Goal: Task Accomplishment & Management: Use online tool/utility

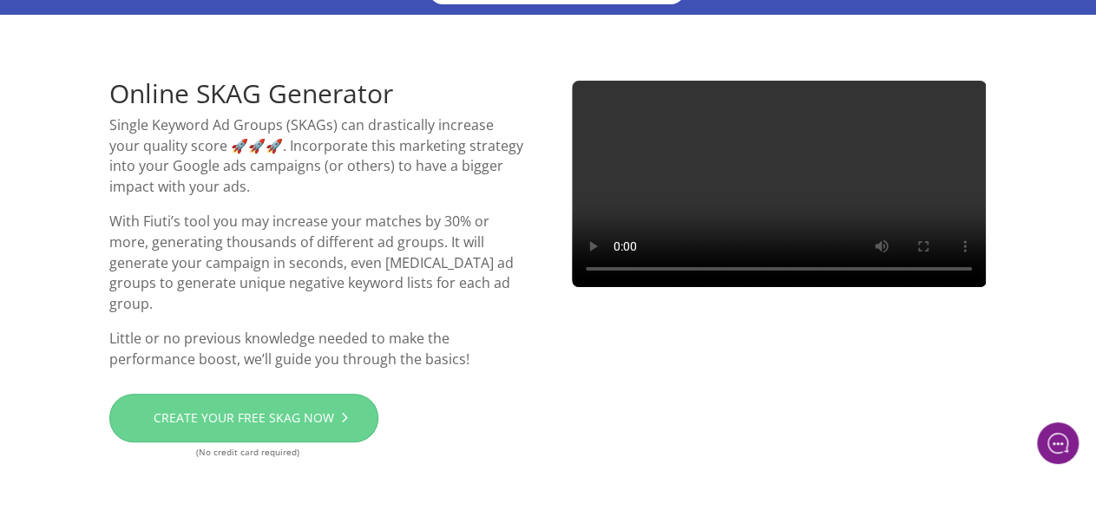
click at [279, 428] on link "Create your free SKAG now" at bounding box center [243, 418] width 269 height 49
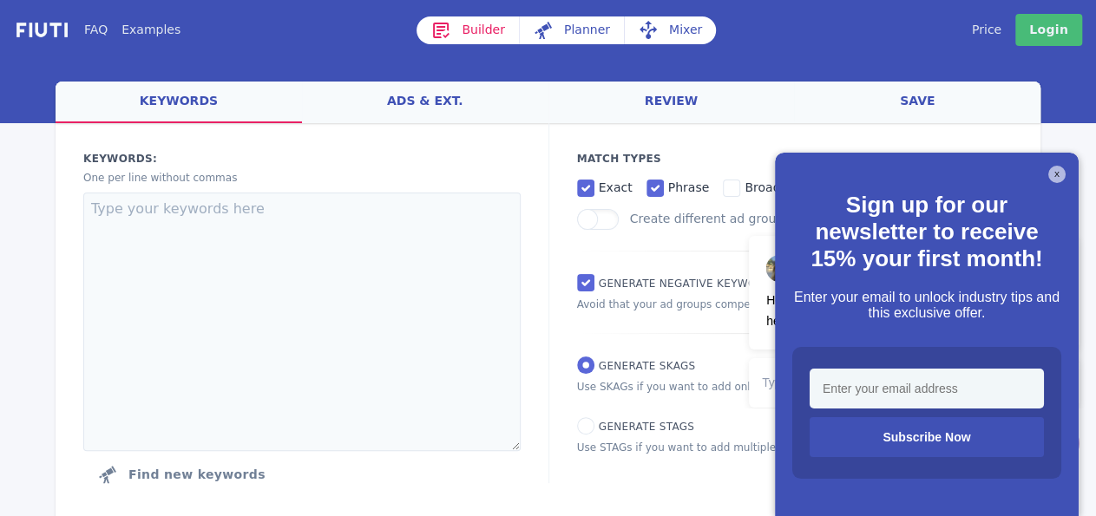
click at [1067, 175] on div "X Sign up for our newsletter to receive 15% your first month! Enter your email …" at bounding box center [927, 335] width 304 height 365
click at [1059, 175] on button "X" at bounding box center [1056, 174] width 17 height 17
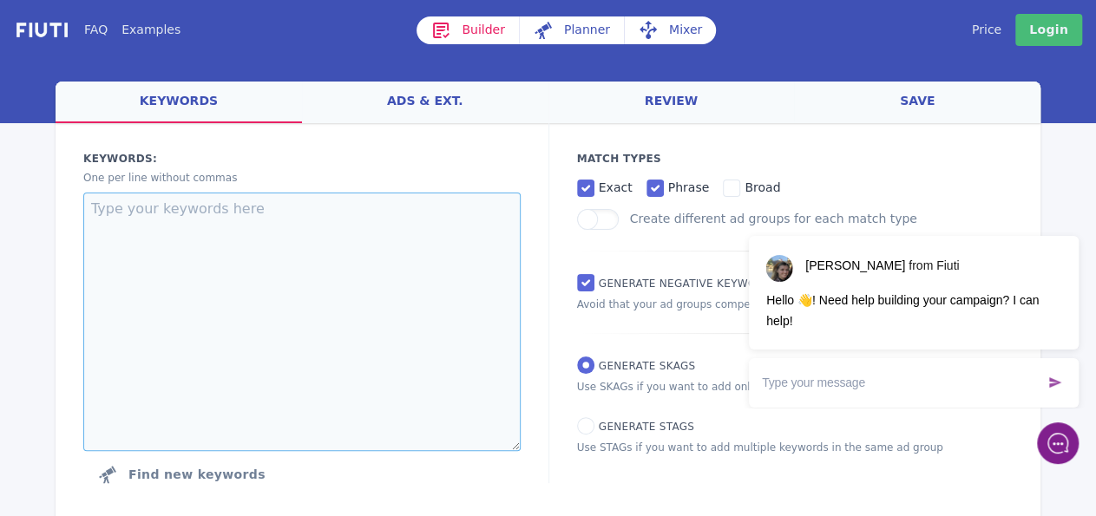
click at [466, 273] on textarea at bounding box center [301, 322] width 437 height 259
paste textarea "Pesto Wholesale Sauce Wholesale Condiments Wholesale Salad Dressing Wholesale T…"
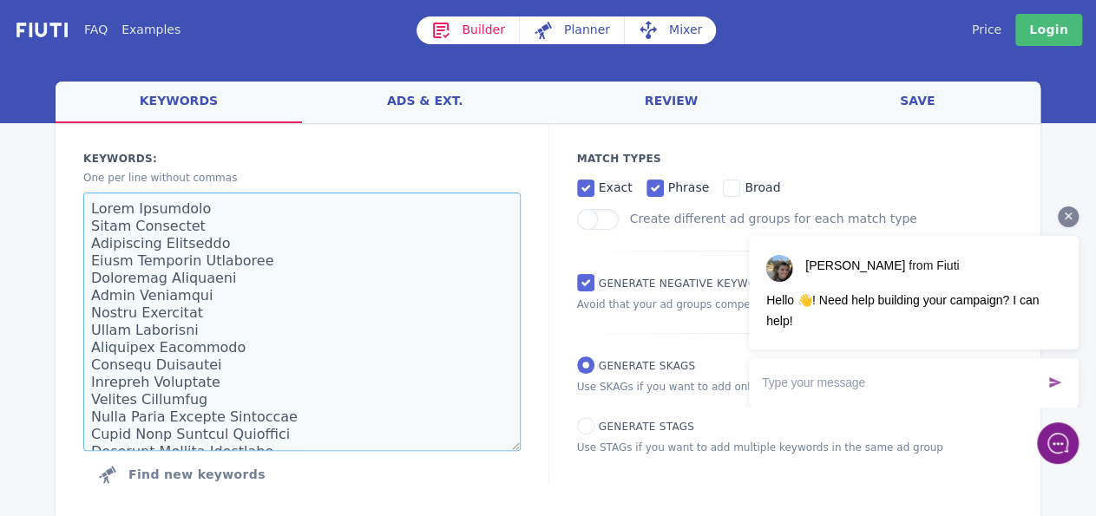
type textarea "Pesto Wholesale Sauce Wholesale Condiments Wholesale Salad Dressing Wholesale T…"
click at [1066, 215] on icon at bounding box center [1068, 216] width 7 height 7
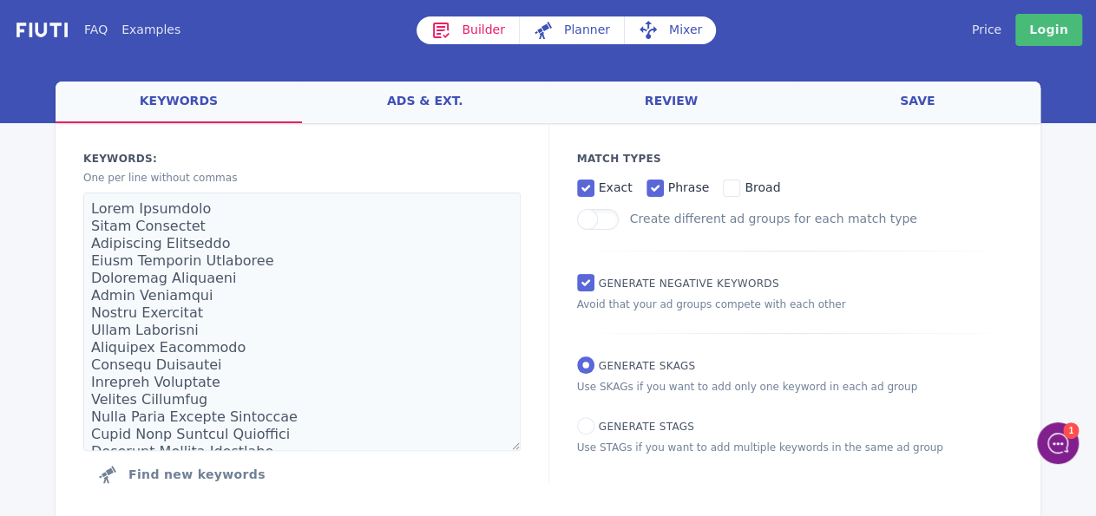
click at [782, 312] on p "Avoid that your ad groups compete with each other" at bounding box center [795, 305] width 437 height 16
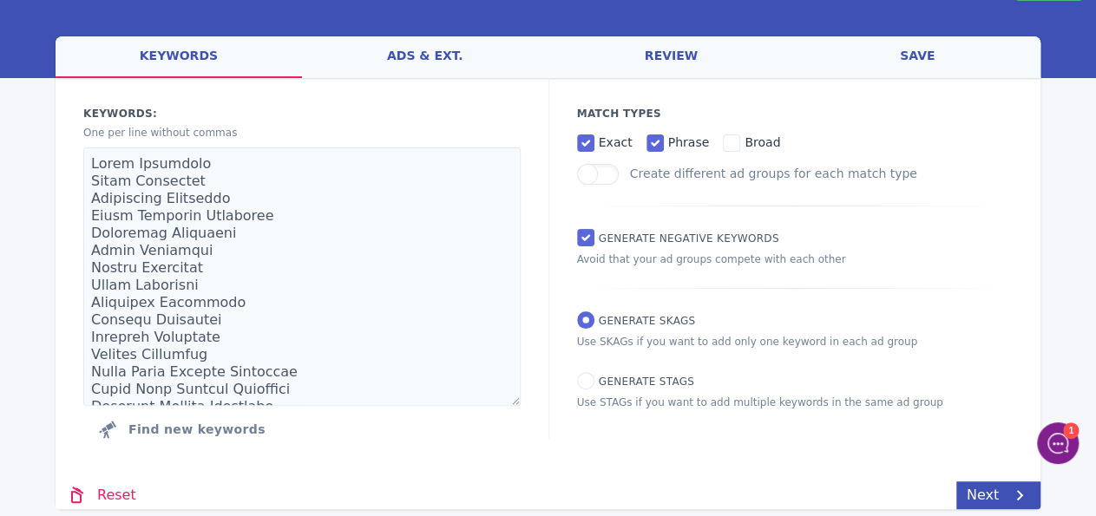
scroll to position [46, 0]
click at [988, 496] on link "Next" at bounding box center [998, 495] width 84 height 28
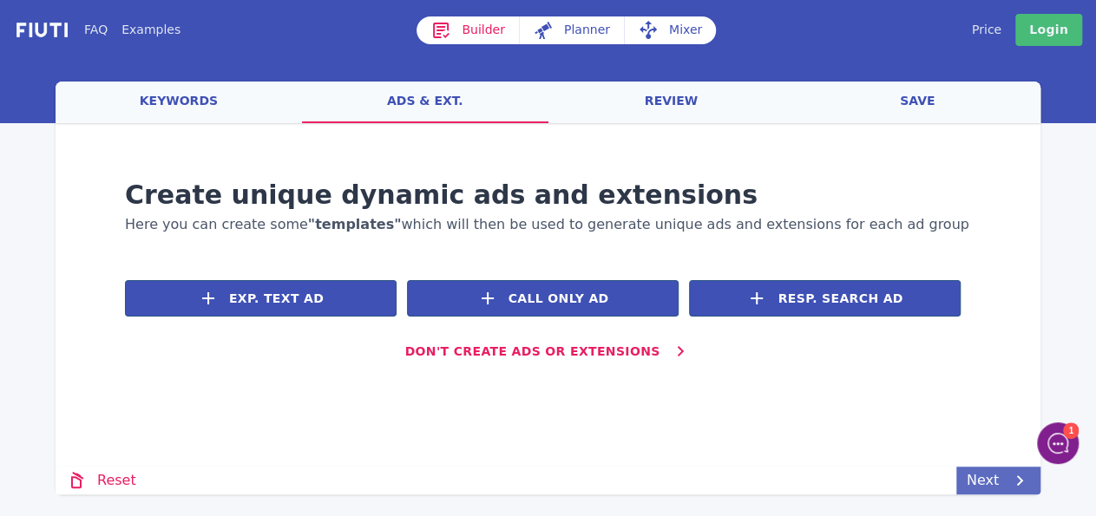
scroll to position [0, 0]
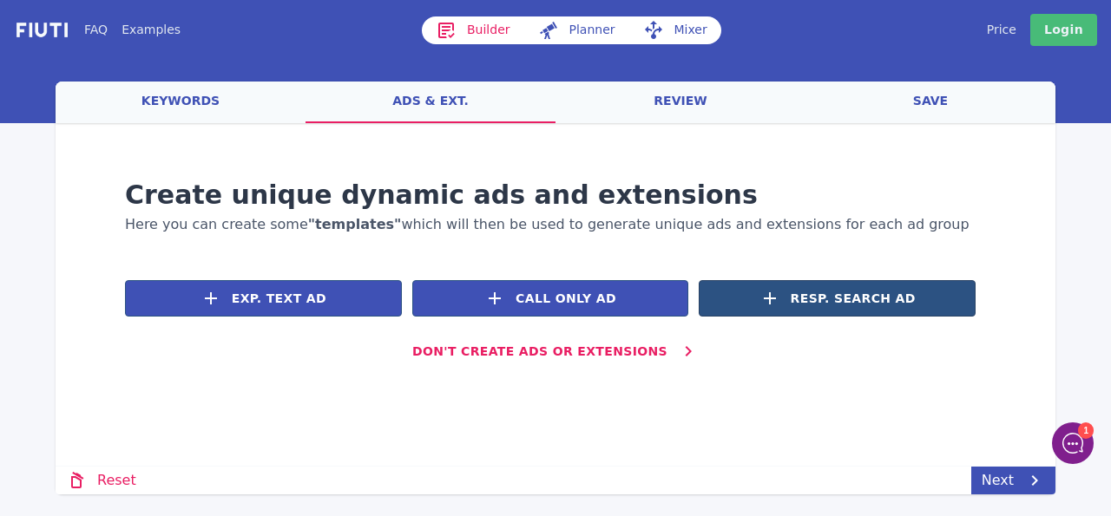
click at [829, 292] on span "Resp. Search Ad" at bounding box center [853, 299] width 125 height 18
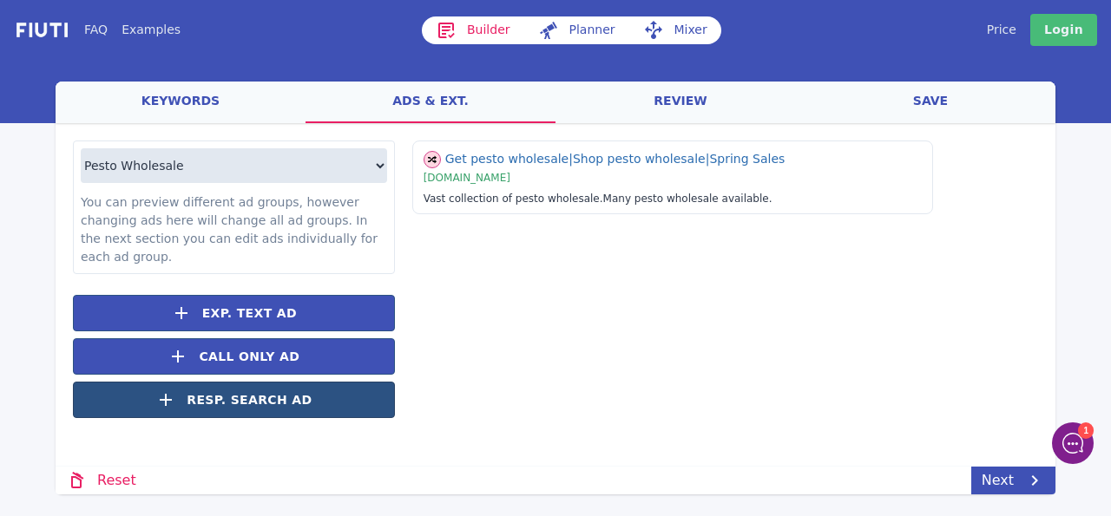
click at [257, 391] on span "Resp. Search Ad" at bounding box center [249, 400] width 125 height 18
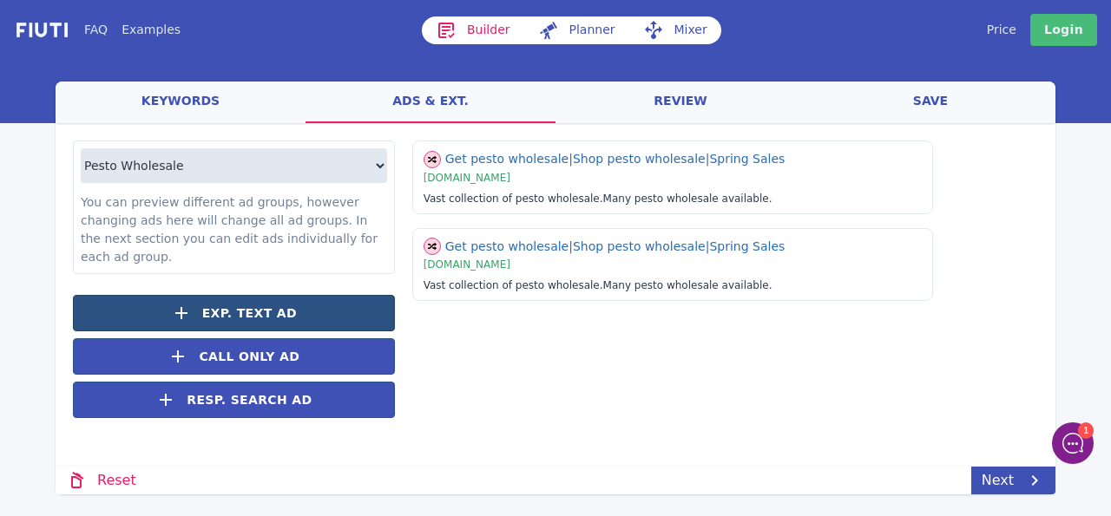
click at [266, 305] on span "Exp. Text Ad" at bounding box center [249, 314] width 95 height 18
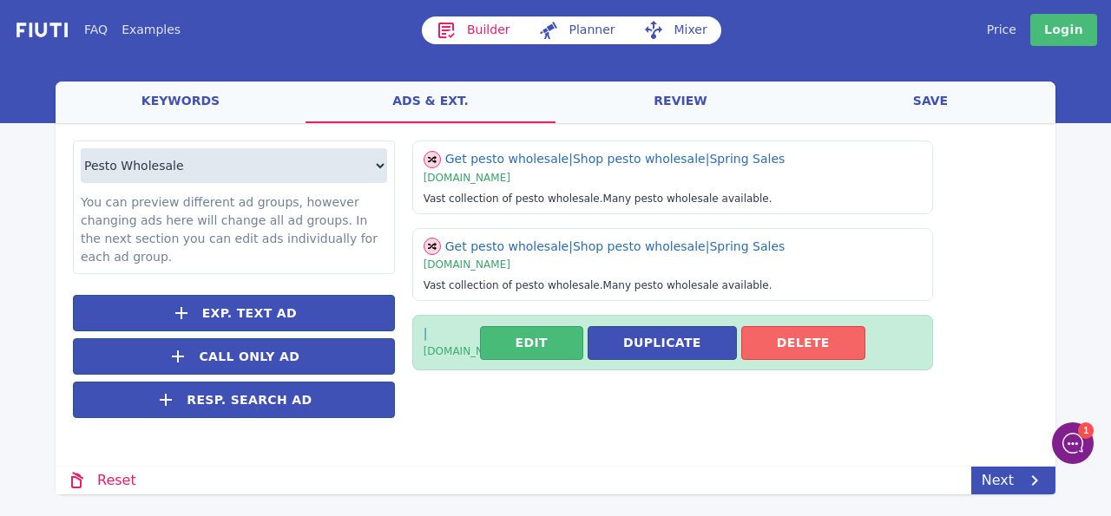
click at [765, 336] on button "Delete" at bounding box center [803, 343] width 124 height 34
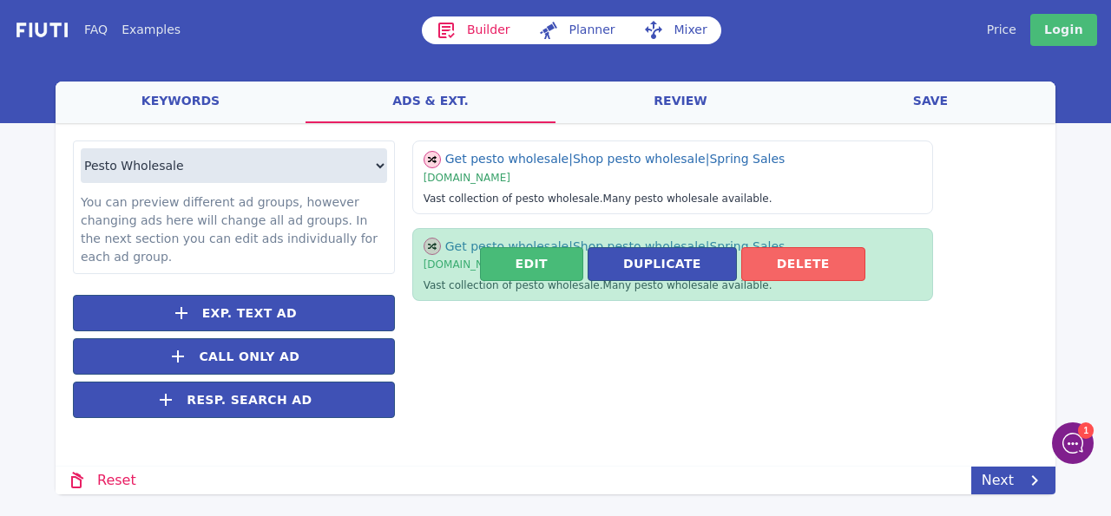
click at [826, 254] on button "Delete" at bounding box center [803, 264] width 124 height 34
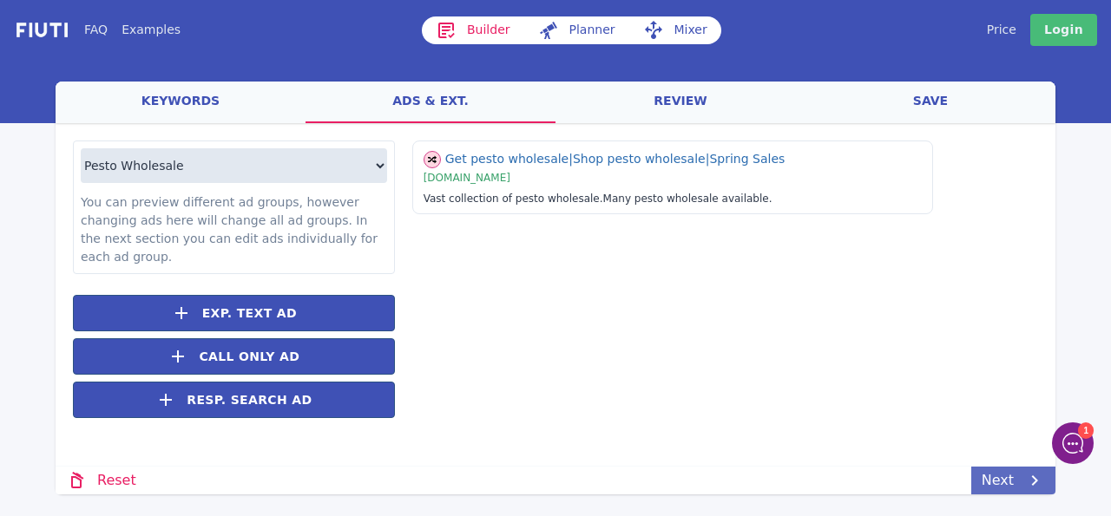
click at [994, 475] on link "Next" at bounding box center [1013, 481] width 84 height 28
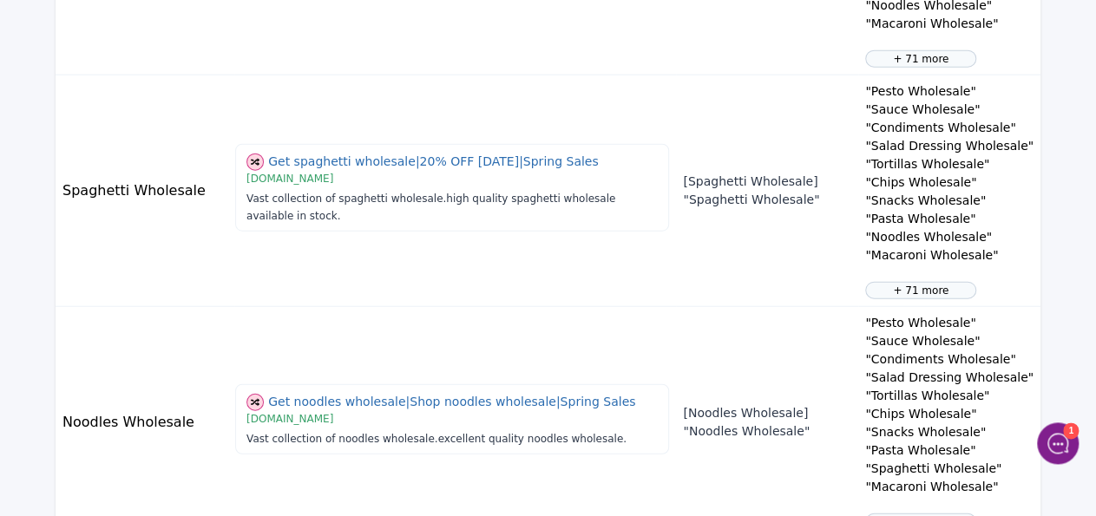
scroll to position [2190, 0]
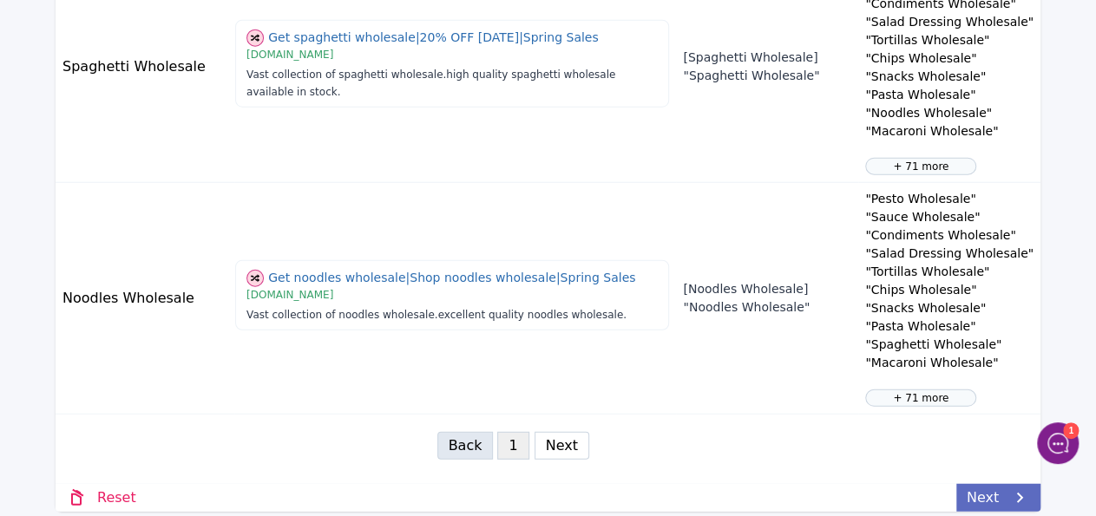
click at [1002, 484] on link "Next" at bounding box center [998, 498] width 84 height 28
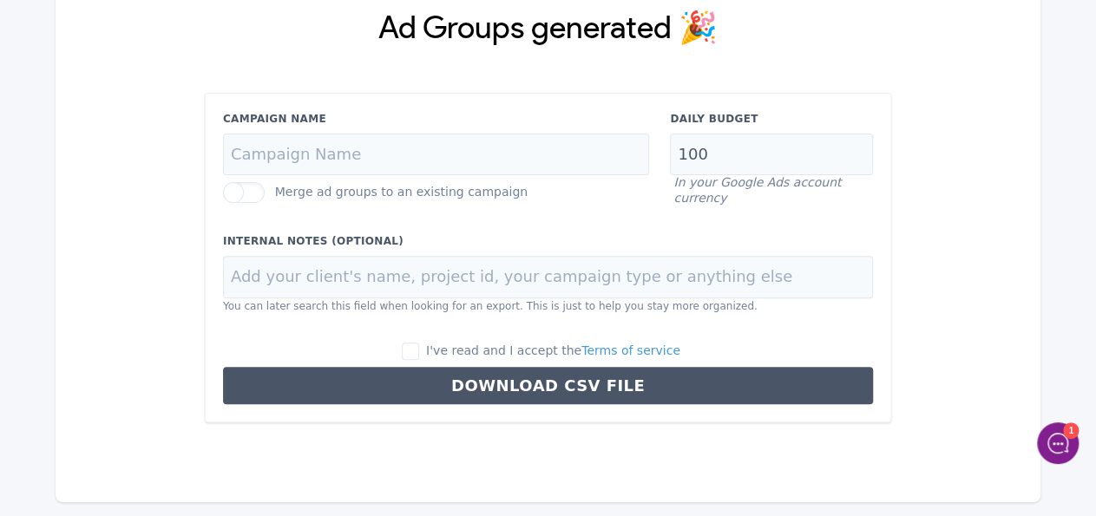
scroll to position [158, 0]
click at [523, 157] on input "Campaign Name" at bounding box center [436, 155] width 427 height 43
type input "Wholesale RSA"
drag, startPoint x: 781, startPoint y: 152, endPoint x: 647, endPoint y: 161, distance: 134.8
click at [670, 161] on input "100" at bounding box center [771, 155] width 203 height 43
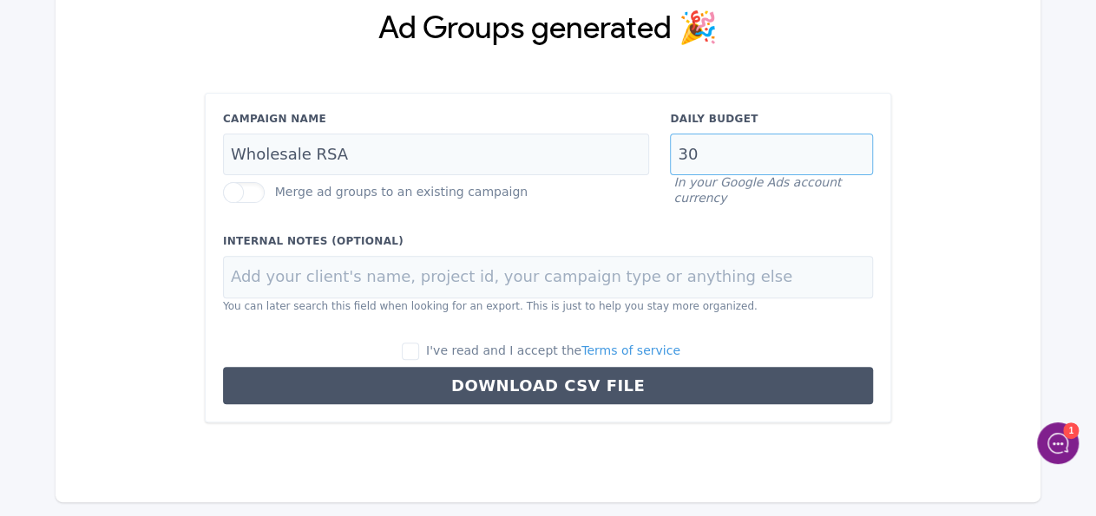
type input "30"
click at [589, 244] on label "Internal Notes (Optional)" at bounding box center [548, 241] width 650 height 16
click at [470, 345] on span "I've read and I accept the Terms of service" at bounding box center [553, 351] width 254 height 14
click at [419, 345] on input "I've read and I accept the Terms of service" at bounding box center [410, 351] width 17 height 17
checkbox input "true"
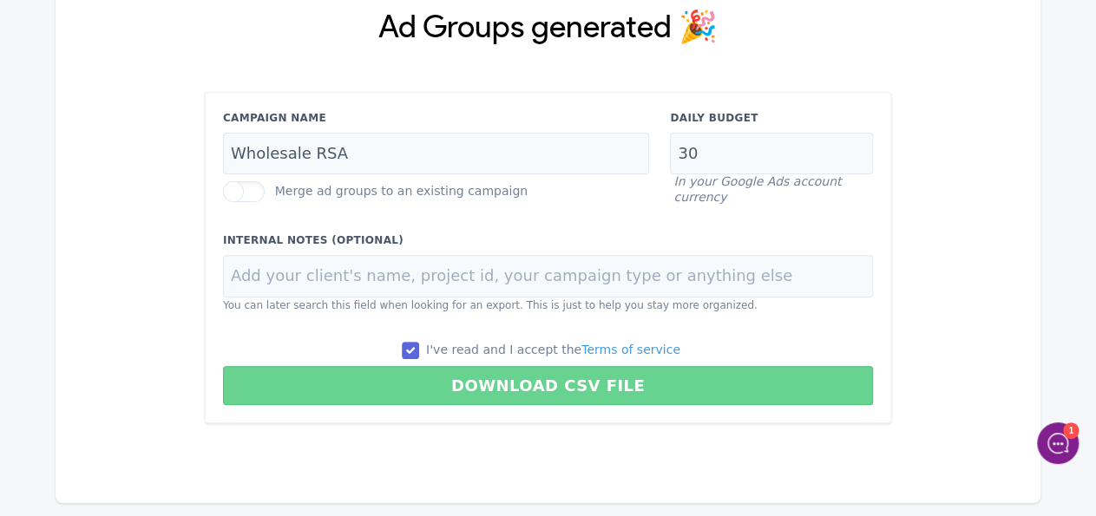
click at [468, 384] on button "Download CSV File" at bounding box center [548, 385] width 650 height 39
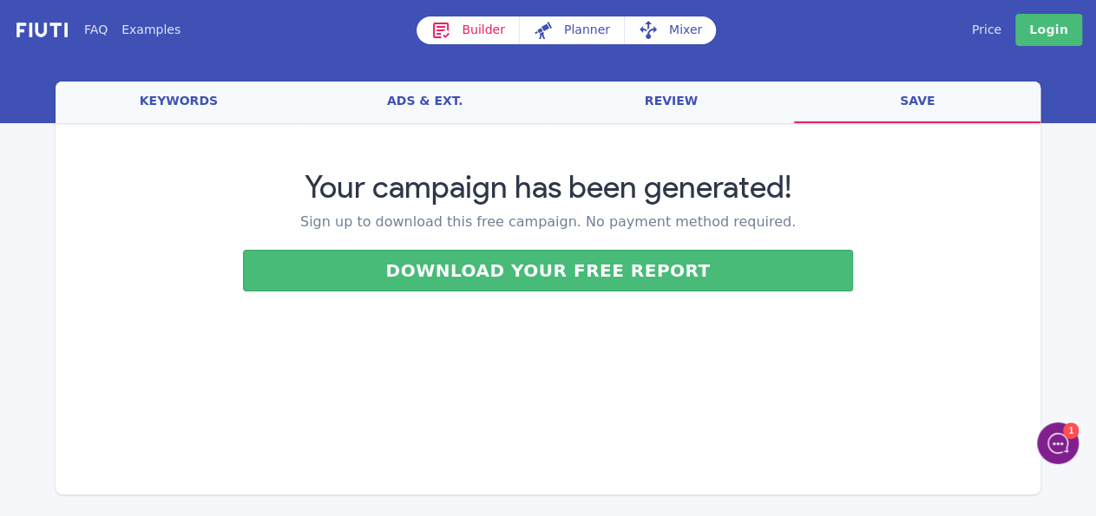
scroll to position [0, 0]
click at [469, 202] on h1 "Your campaign has been generated!" at bounding box center [555, 188] width 930 height 47
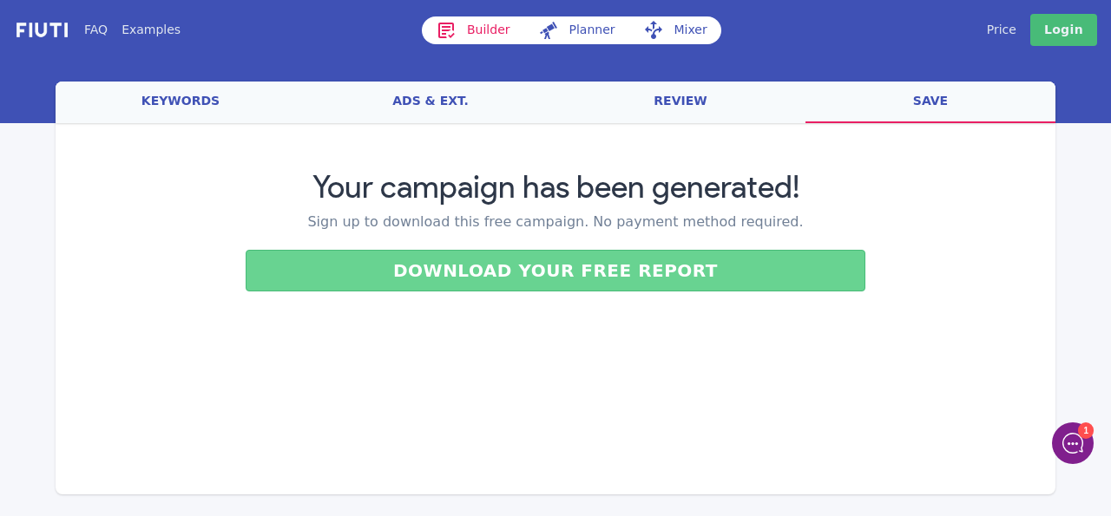
click at [499, 273] on button "Download your free report" at bounding box center [556, 271] width 620 height 42
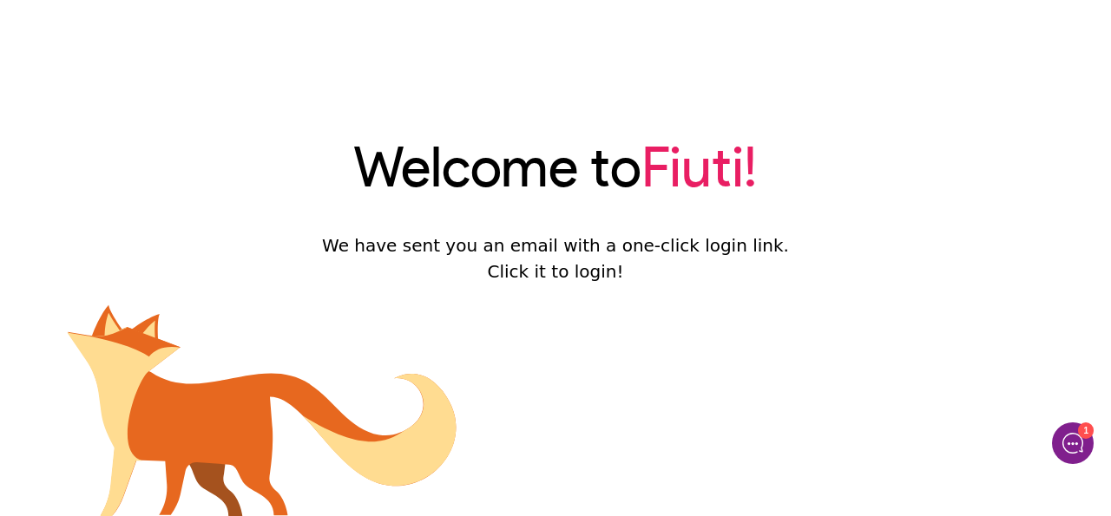
click at [424, 229] on div "Welcome to Fiuti! We have sent you an email with a one-click login link. Click …" at bounding box center [555, 206] width 467 height 156
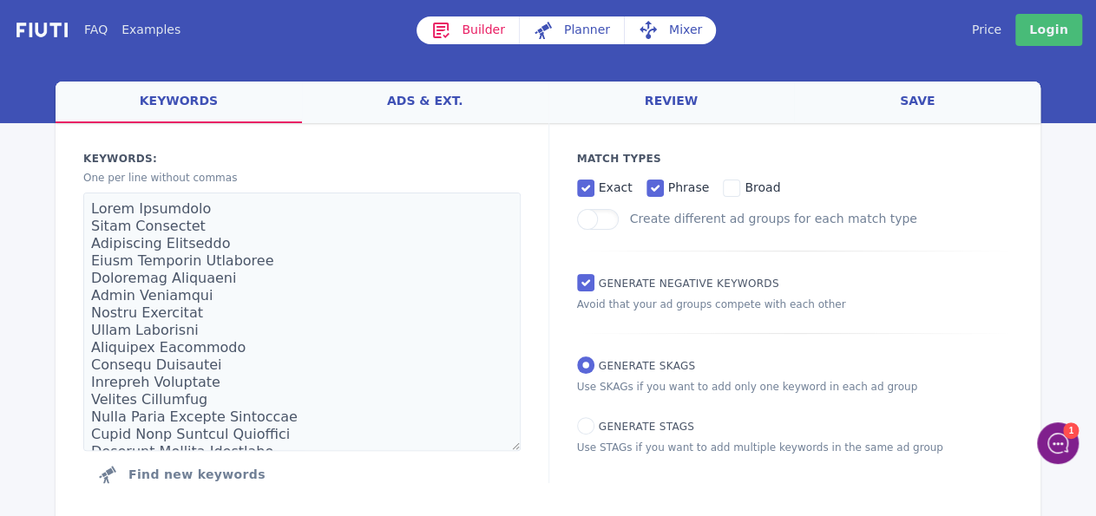
scroll to position [46, 0]
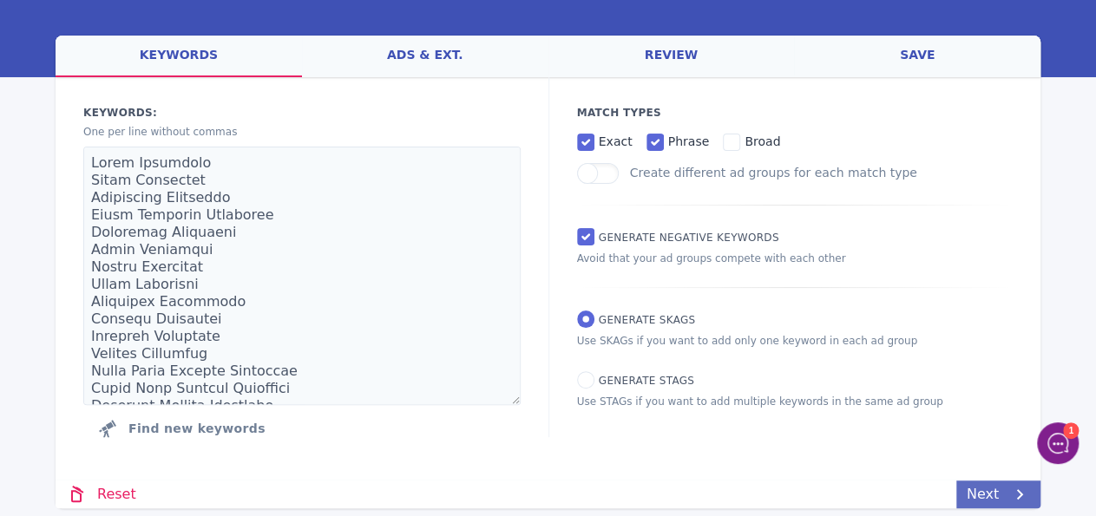
click at [995, 491] on link "Next" at bounding box center [998, 495] width 84 height 28
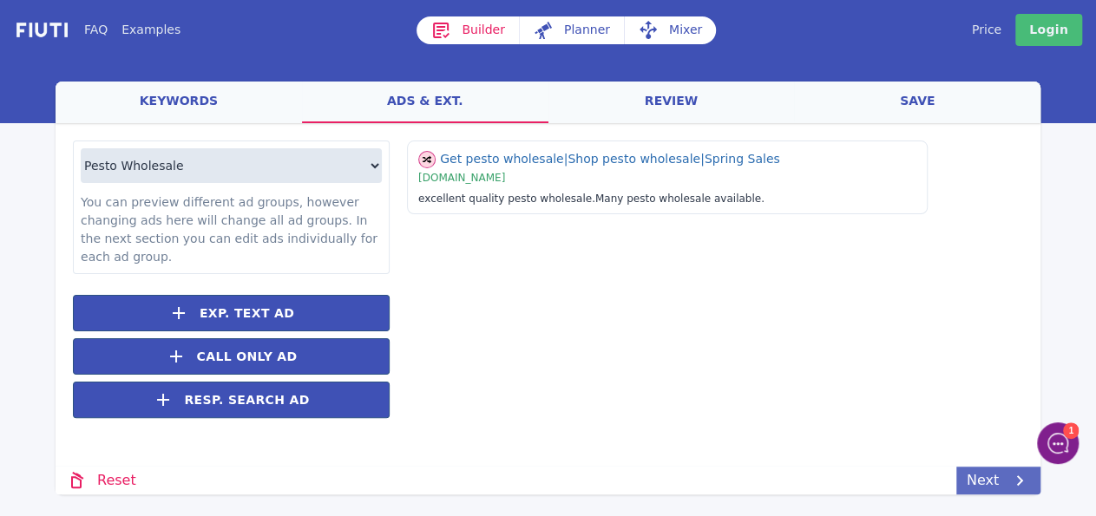
scroll to position [0, 0]
click at [1003, 476] on link "Next" at bounding box center [1013, 481] width 84 height 28
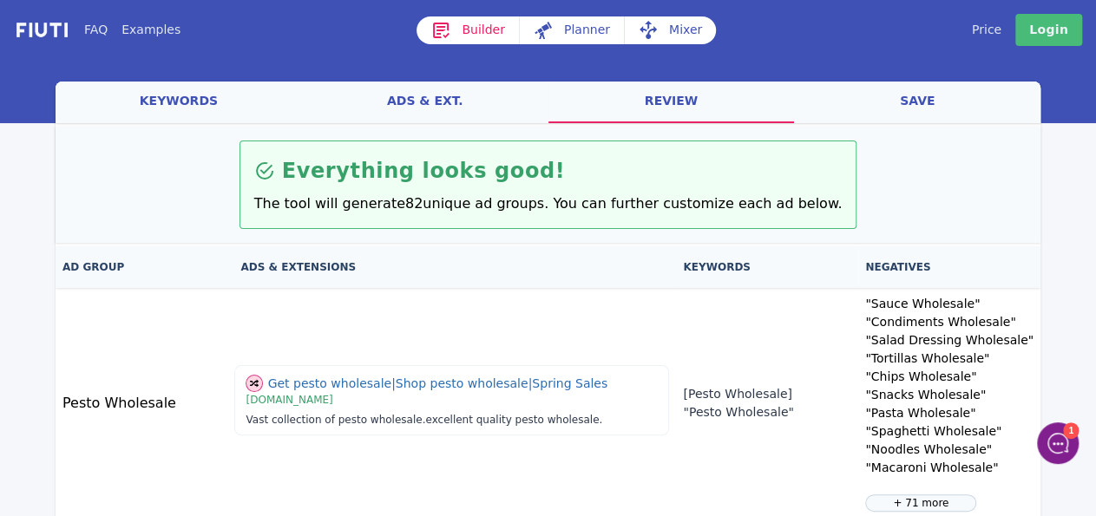
click at [527, 209] on p "The tool will generate 82 unique ad groups. You can further customize each ad b…" at bounding box center [548, 204] width 588 height 21
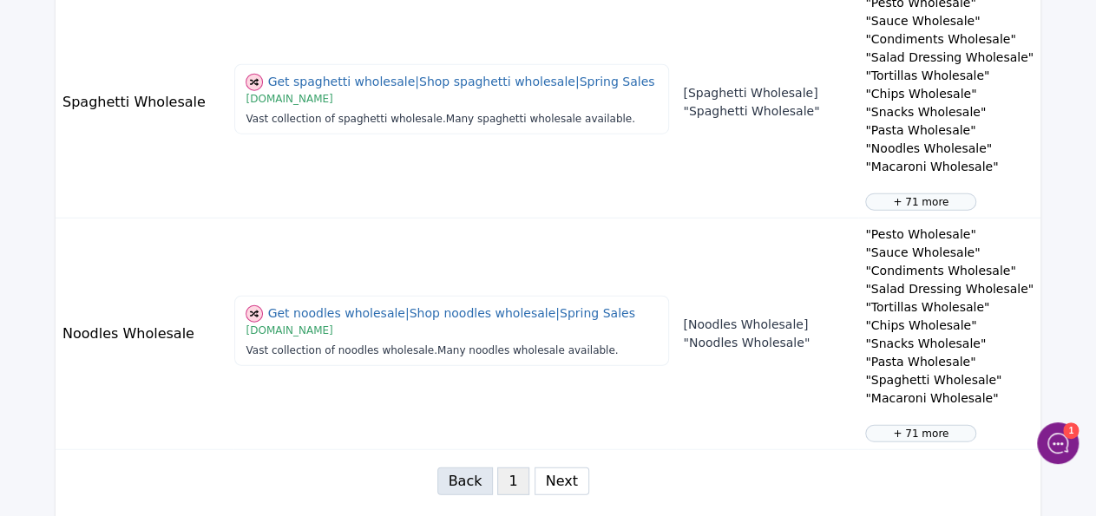
scroll to position [2190, 0]
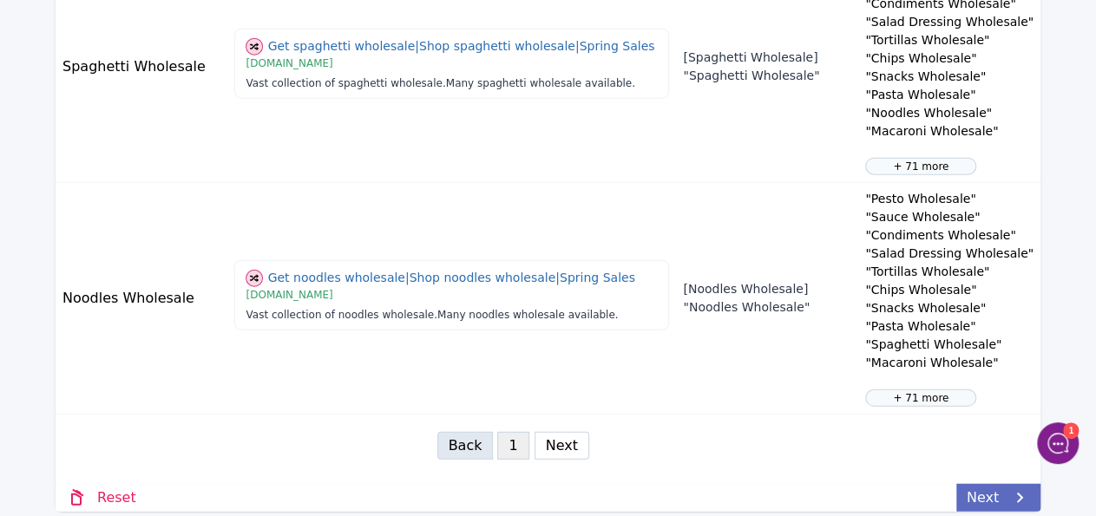
click at [1016, 497] on link "Next" at bounding box center [998, 498] width 84 height 28
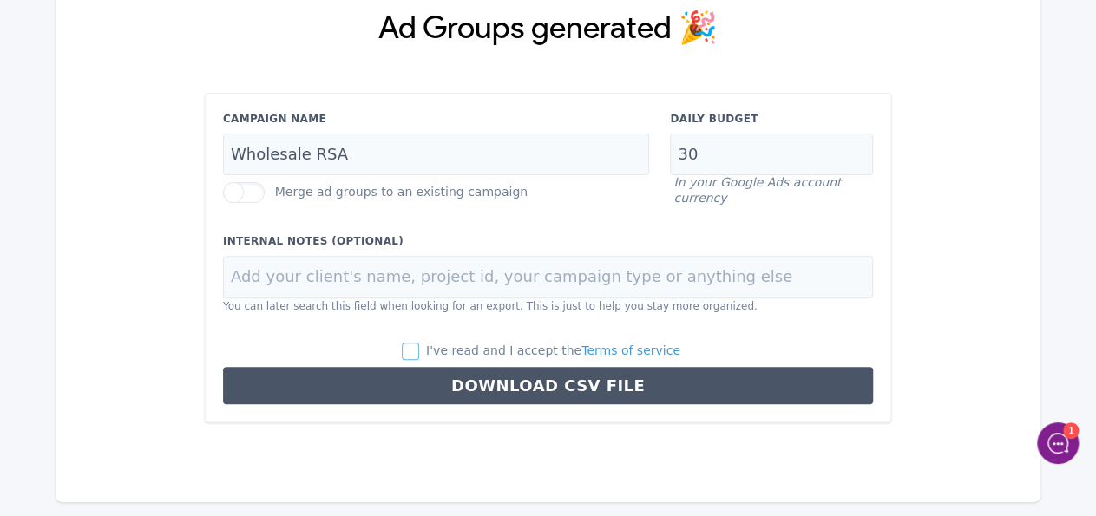
click at [419, 353] on input "I've read and I accept the Terms of service" at bounding box center [410, 351] width 17 height 17
checkbox input "true"
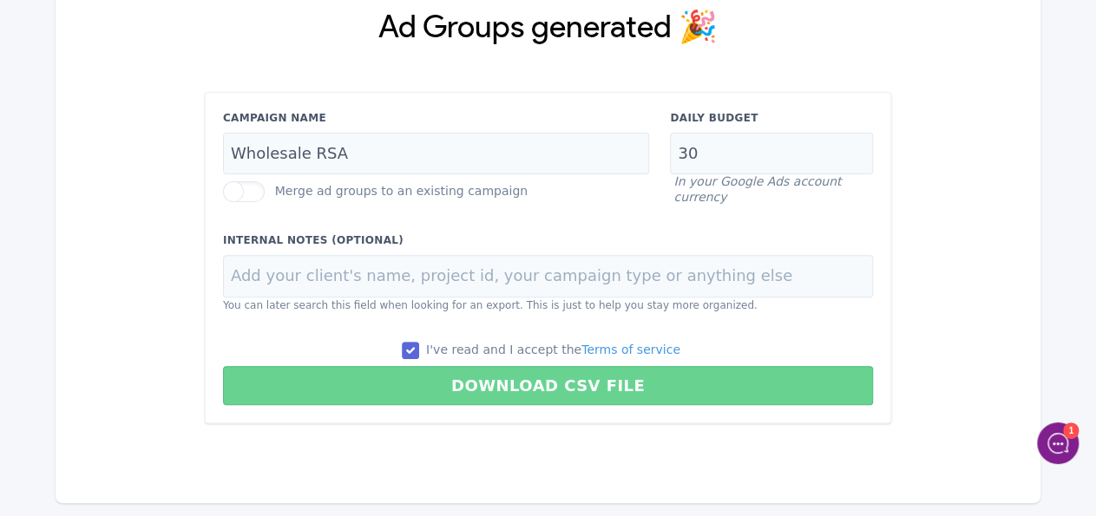
click at [502, 384] on button "Download CSV File" at bounding box center [548, 385] width 650 height 39
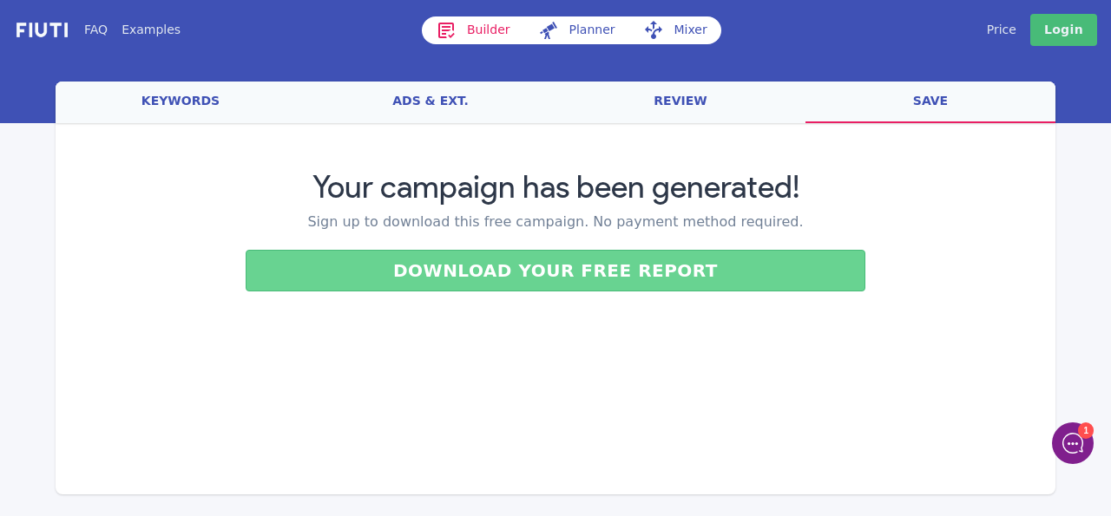
click at [492, 286] on button "Download your free report" at bounding box center [556, 271] width 620 height 42
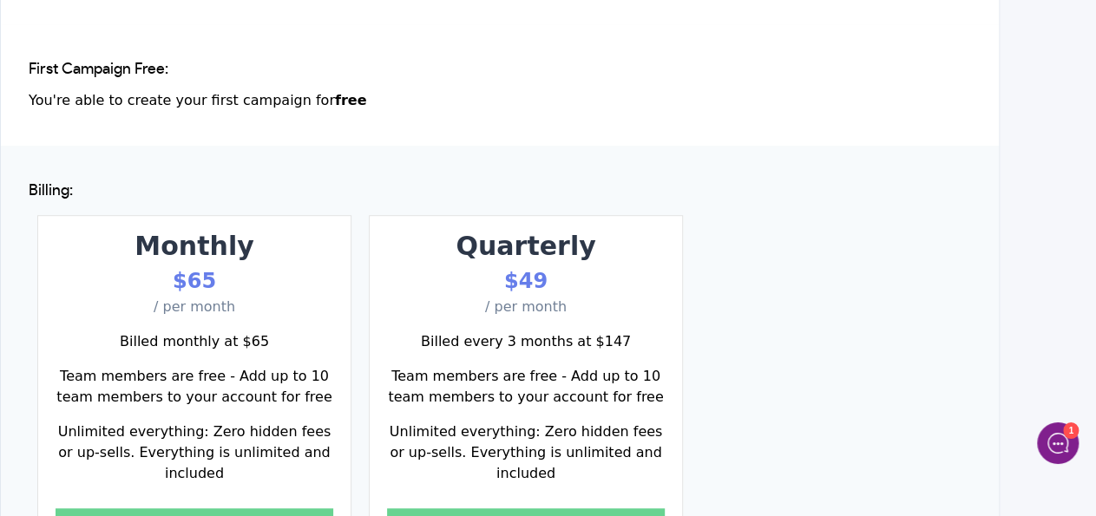
scroll to position [441, 0]
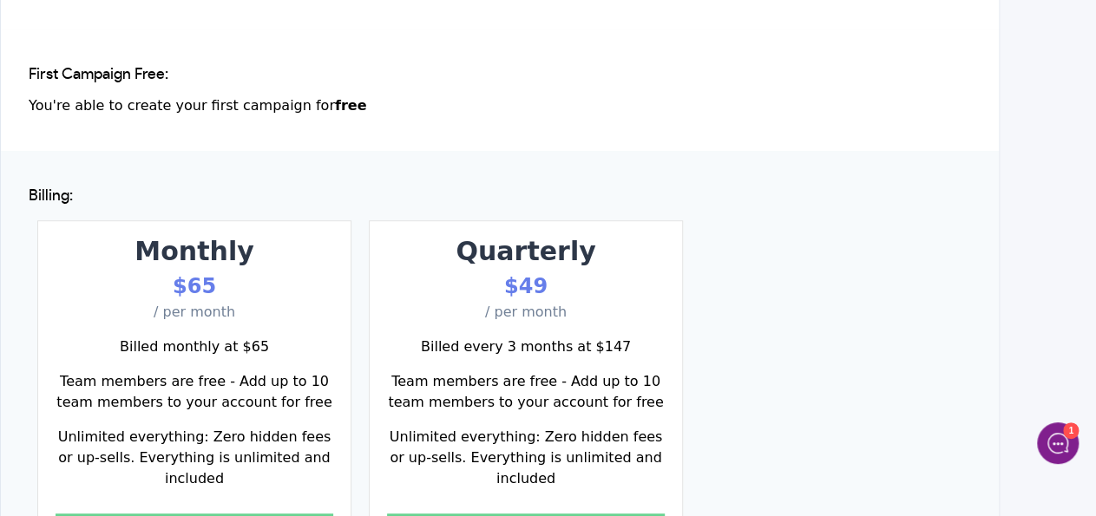
click at [355, 117] on div "First Campaign Free: You're able to create your first campaign for free" at bounding box center [500, 91] width 998 height 122
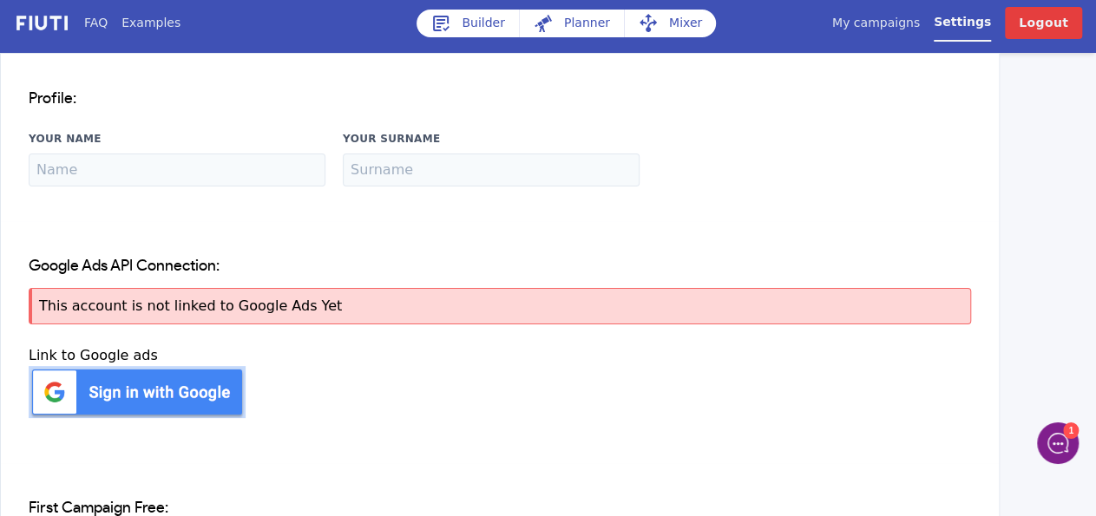
scroll to position [0, 0]
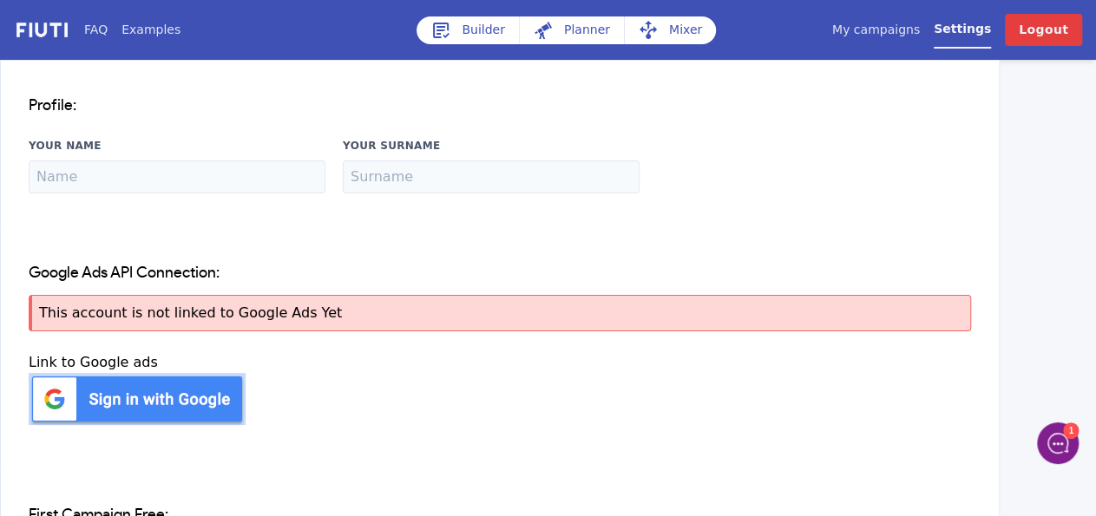
click at [908, 36] on link "My campaigns" at bounding box center [876, 30] width 88 height 18
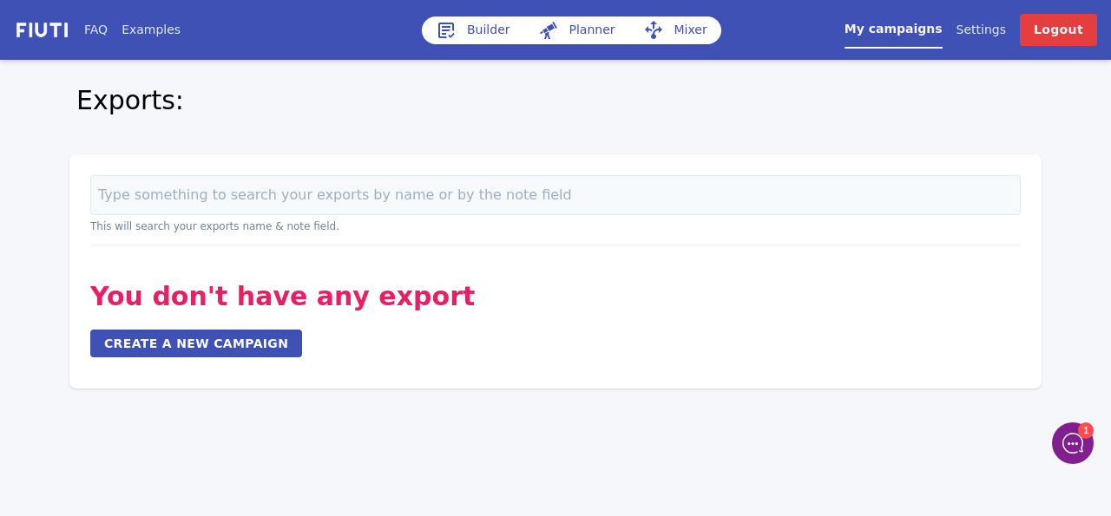
click at [324, 230] on p "This will search your exports name & note field." at bounding box center [555, 227] width 930 height 16
click at [298, 198] on input at bounding box center [555, 195] width 930 height 40
click at [985, 44] on div "My campaigns Price Settings Login Logout" at bounding box center [928, 30] width 338 height 32
click at [990, 36] on link "Settings" at bounding box center [980, 30] width 49 height 18
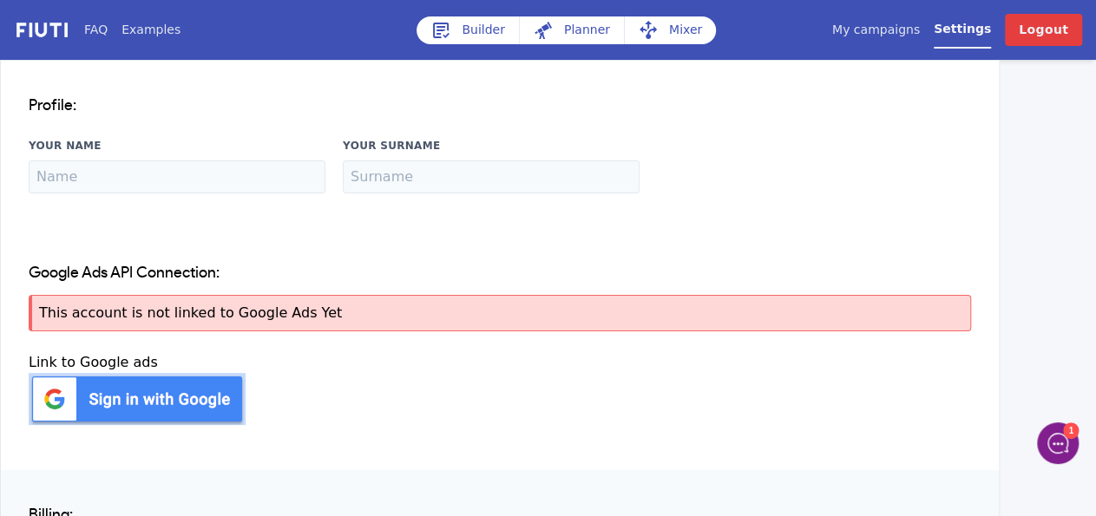
click at [907, 37] on link "My campaigns" at bounding box center [876, 30] width 88 height 18
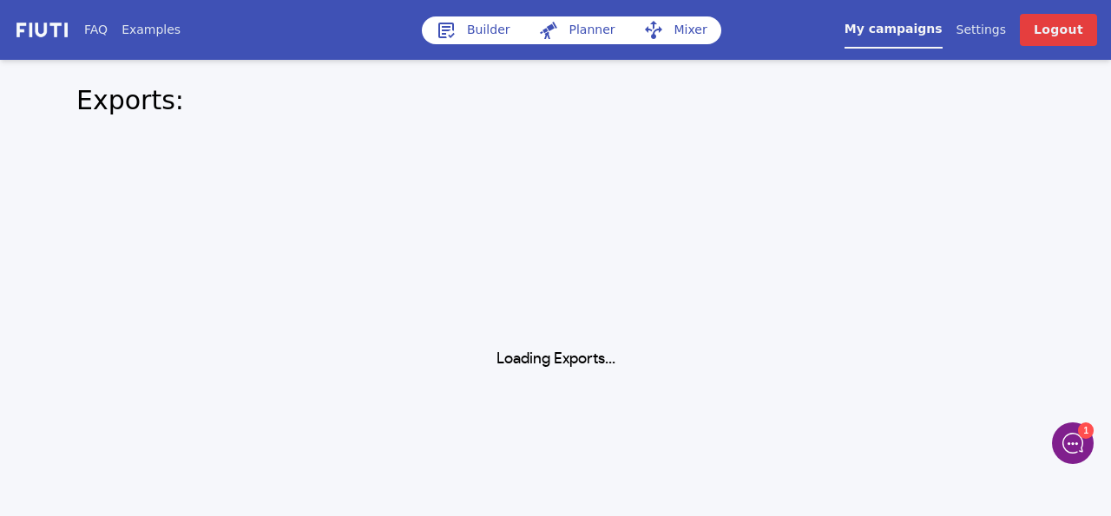
click at [135, 30] on link "Examples" at bounding box center [150, 30] width 59 height 18
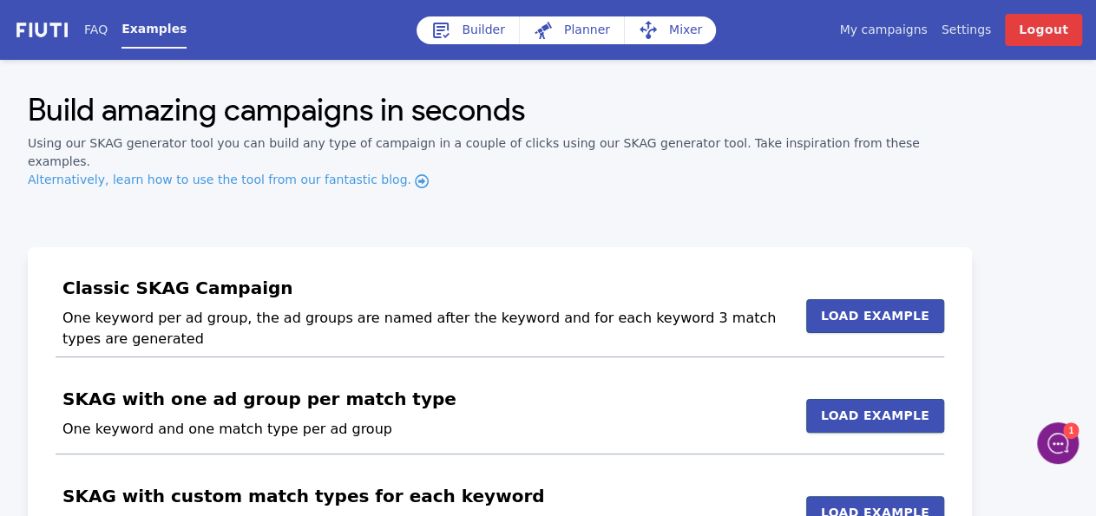
click at [966, 34] on link "Settings" at bounding box center [966, 30] width 49 height 18
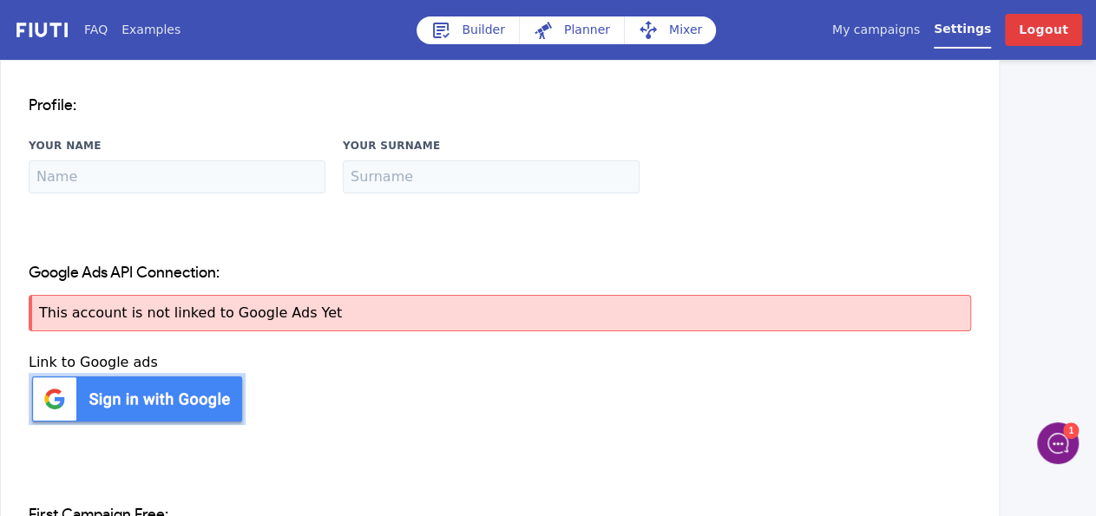
click at [905, 39] on link "My campaigns" at bounding box center [876, 30] width 88 height 18
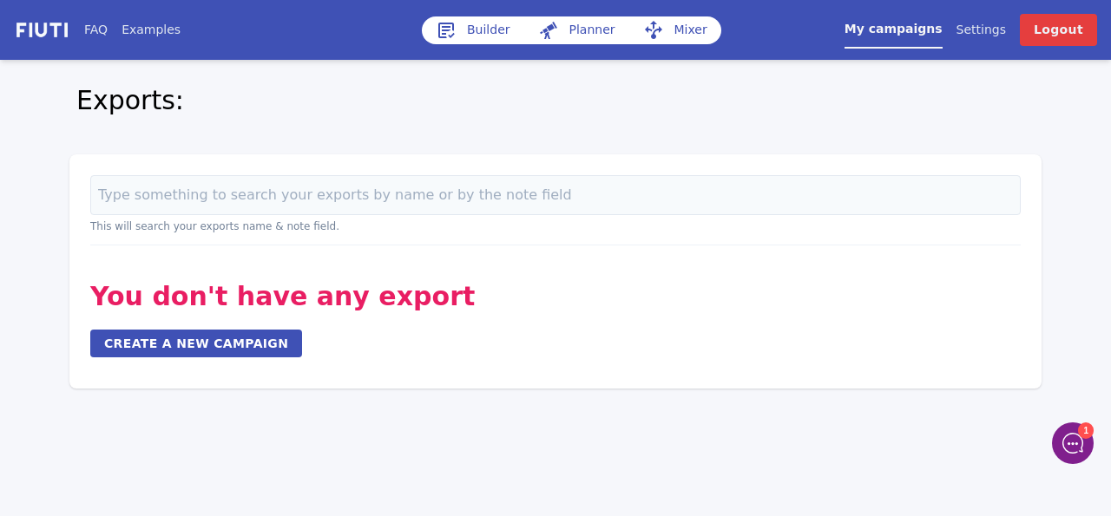
click at [211, 338] on link "Create a new campaign" at bounding box center [196, 344] width 212 height 28
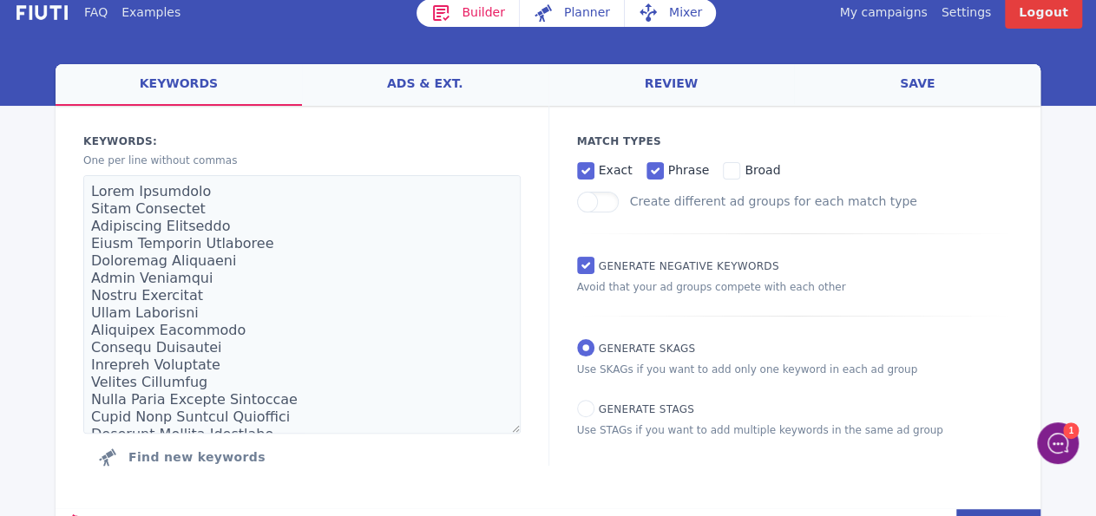
scroll to position [46, 0]
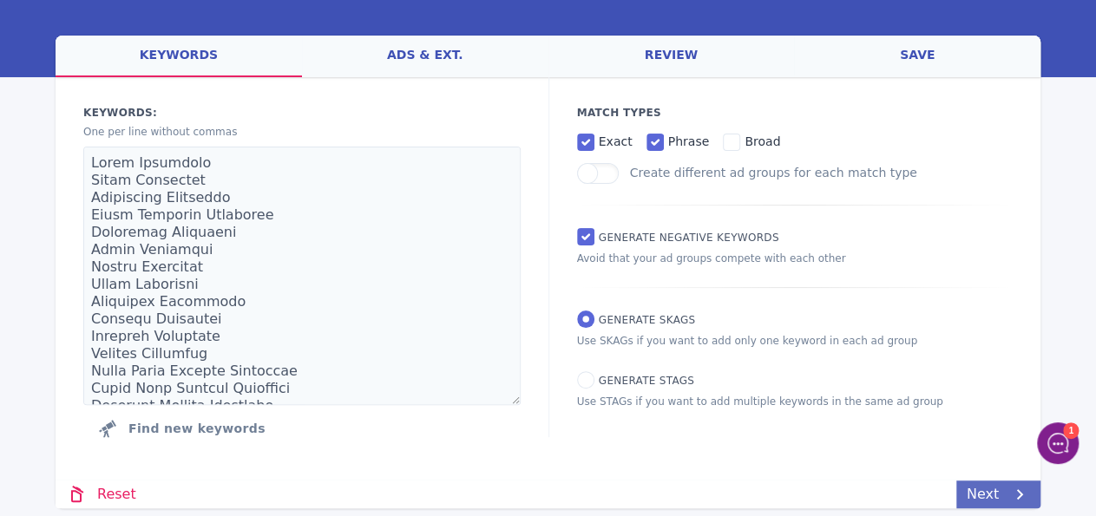
click at [990, 497] on link "Next" at bounding box center [998, 495] width 84 height 28
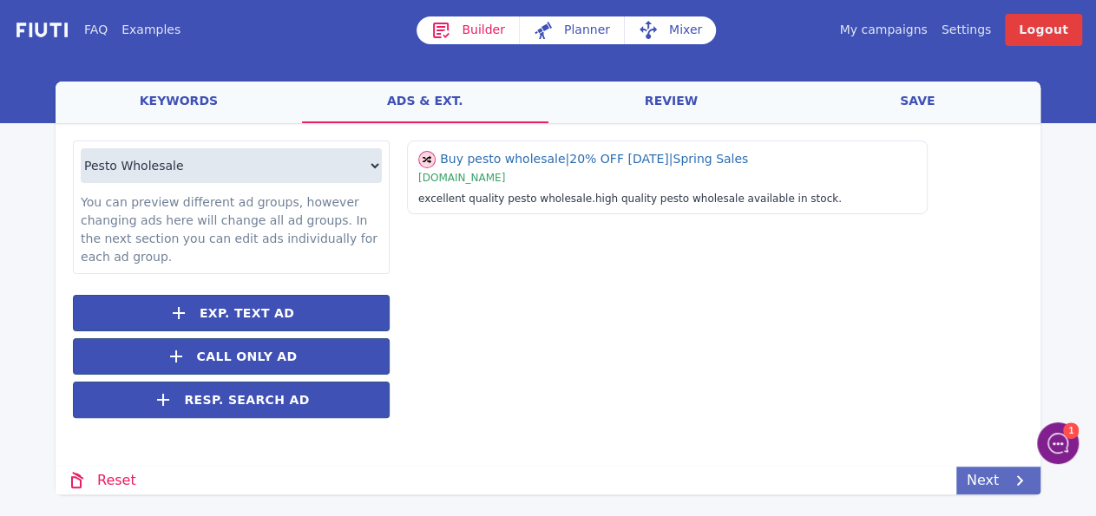
scroll to position [0, 0]
click at [1008, 471] on link "Next" at bounding box center [1013, 481] width 84 height 28
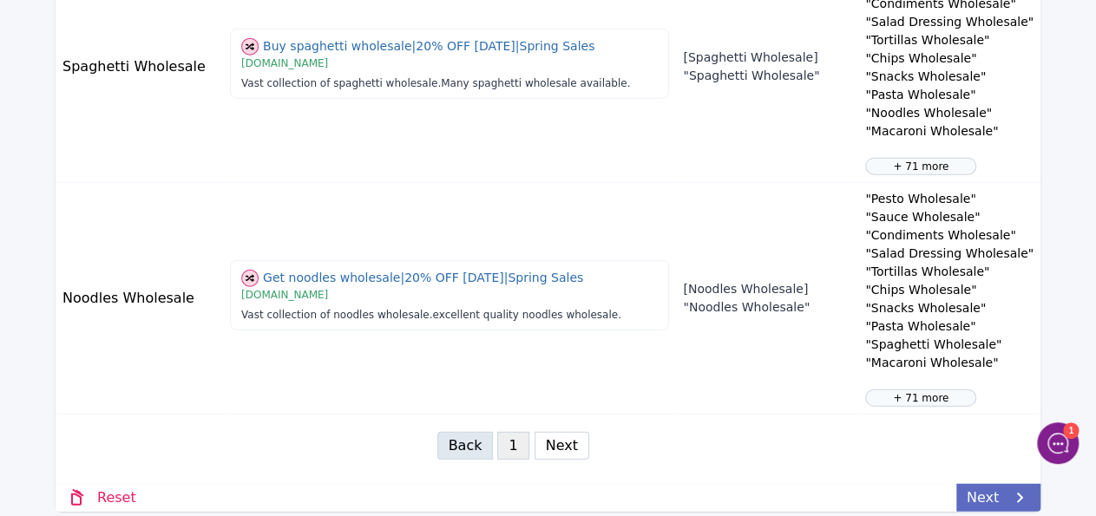
click at [1009, 484] on link "Next" at bounding box center [998, 498] width 84 height 28
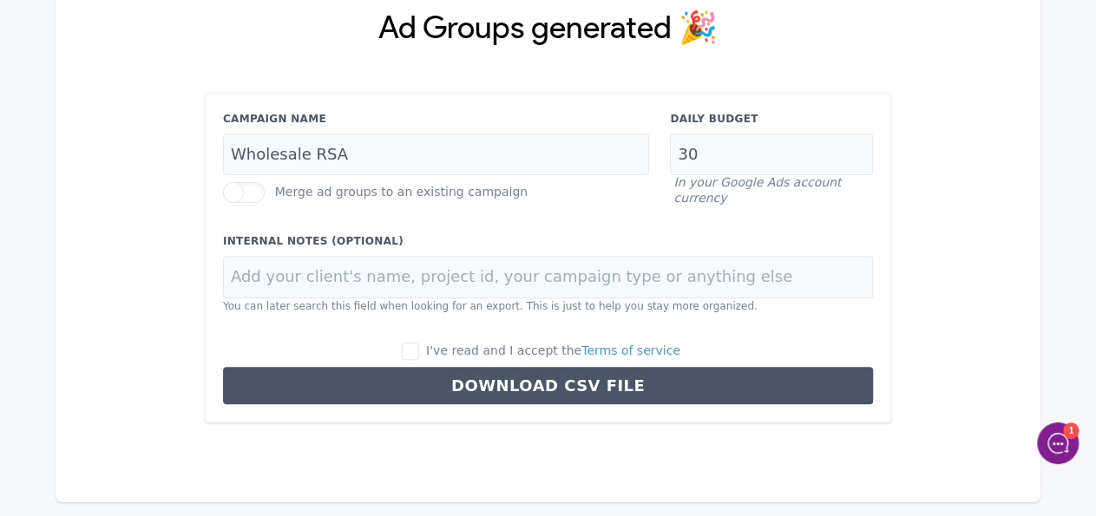
click at [443, 351] on label "I've read and I accept the Terms of service" at bounding box center [541, 351] width 279 height 19
click at [419, 351] on input "I've read and I accept the Terms of service" at bounding box center [410, 351] width 17 height 17
checkbox input "true"
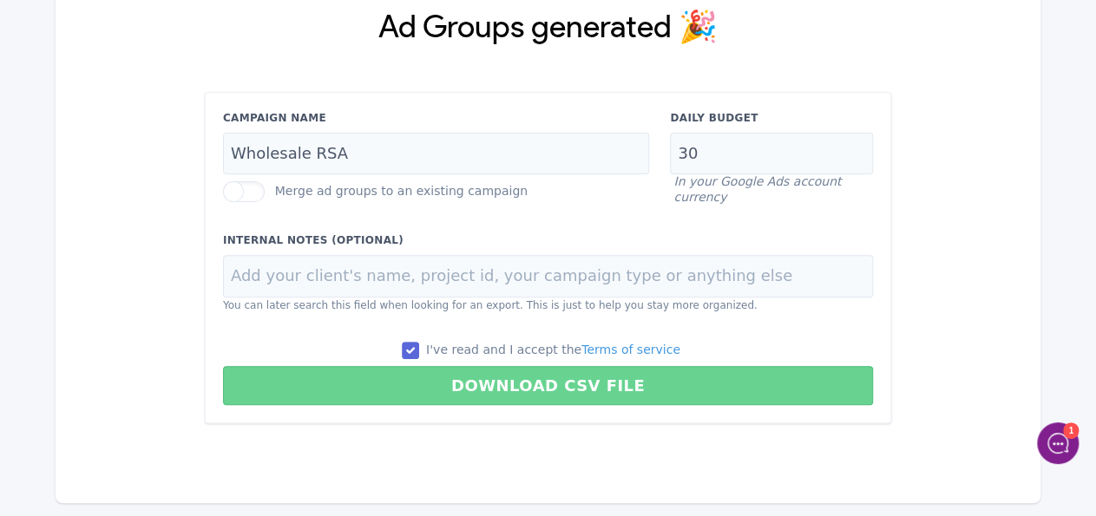
click at [476, 391] on button "Download CSV File" at bounding box center [548, 385] width 650 height 39
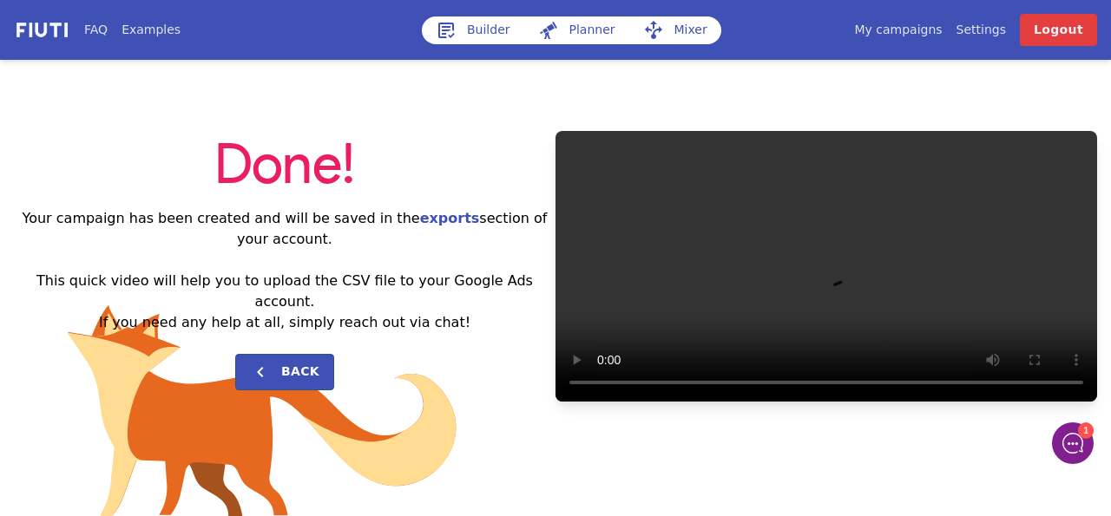
click at [279, 296] on h2 "Your campaign has been created and will be saved in the exports section of your…" at bounding box center [285, 270] width 542 height 125
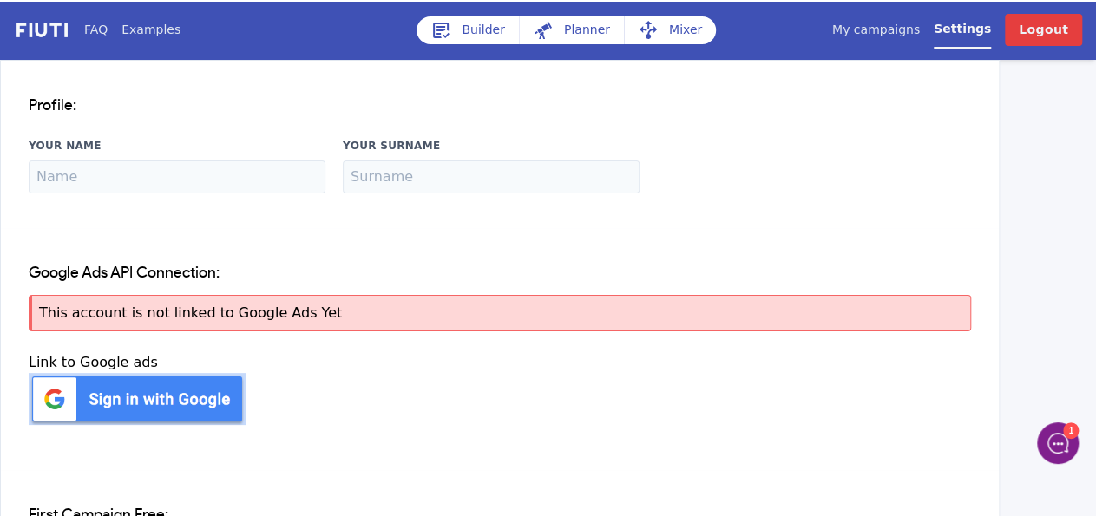
click at [913, 26] on link "My campaigns" at bounding box center [876, 30] width 88 height 18
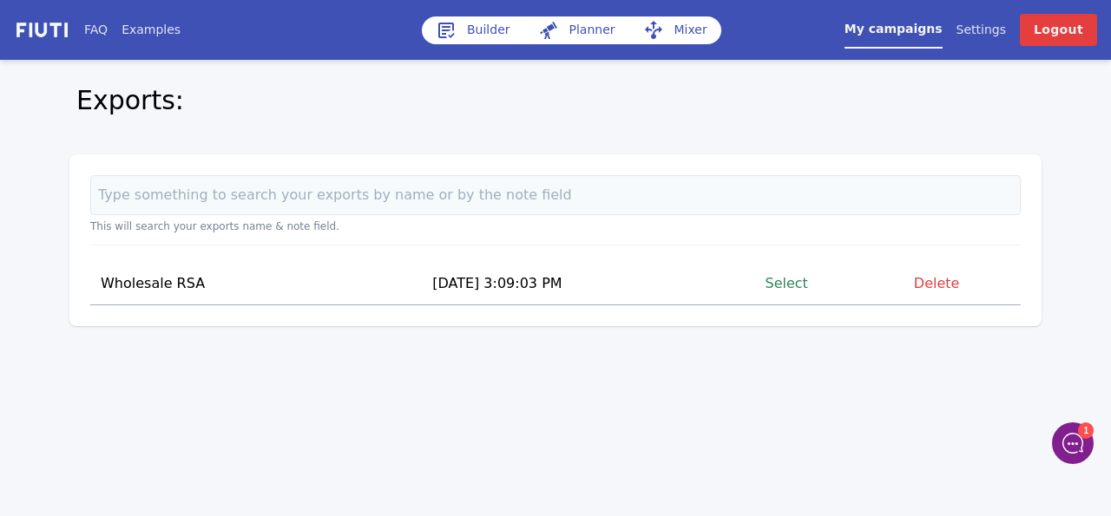
click at [176, 287] on td "Wholesale RSA" at bounding box center [232, 284] width 285 height 43
click at [799, 287] on link "Select" at bounding box center [786, 283] width 43 height 23
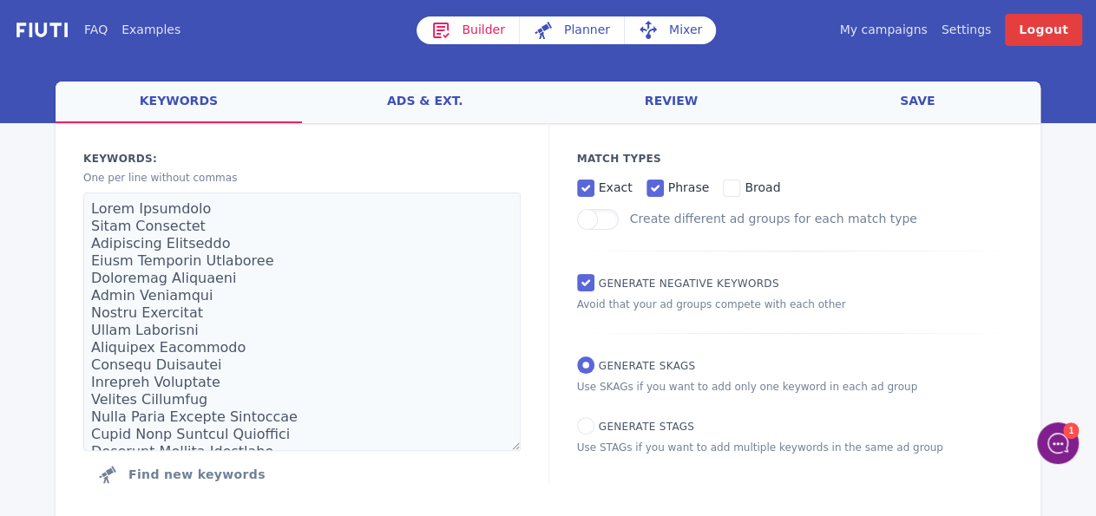
click at [462, 110] on link "ads & ext." at bounding box center [425, 103] width 246 height 42
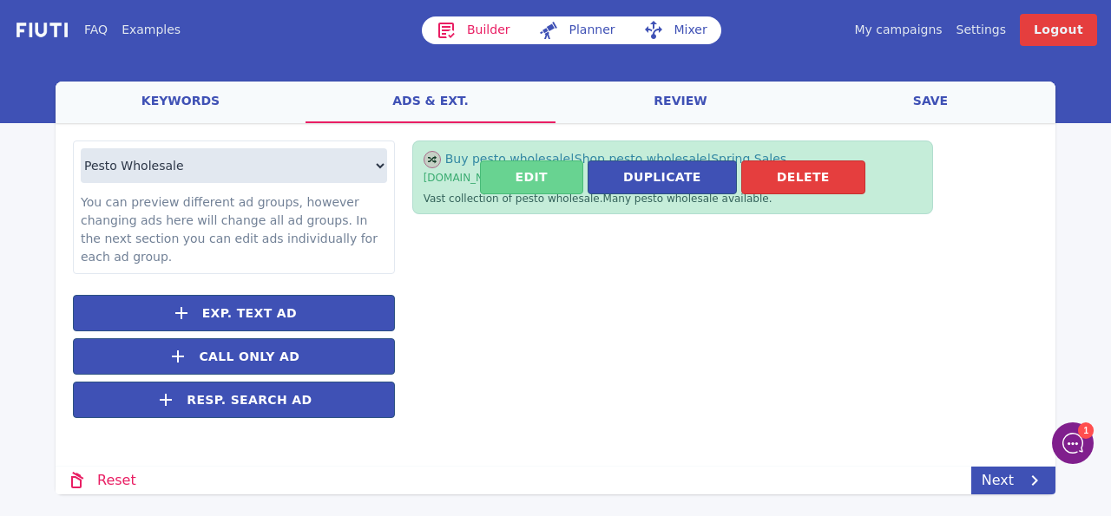
click at [545, 175] on button "Edit" at bounding box center [531, 178] width 103 height 34
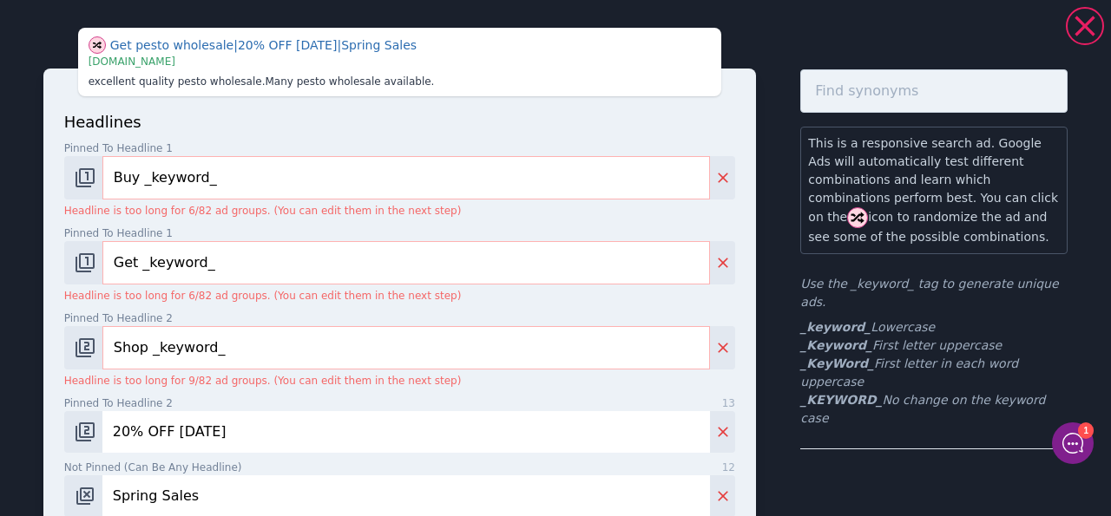
click at [404, 225] on div "headlines Pinned to headline 1 13 Buy _keyword_ Headline is too long for 6/82 a…" at bounding box center [399, 344] width 671 height 469
click at [441, 185] on input "Buy _keyword_" at bounding box center [405, 177] width 607 height 43
drag, startPoint x: 133, startPoint y: 181, endPoint x: 62, endPoint y: 192, distance: 72.0
click at [102, 192] on input "Buy _keyword_" at bounding box center [405, 177] width 607 height 43
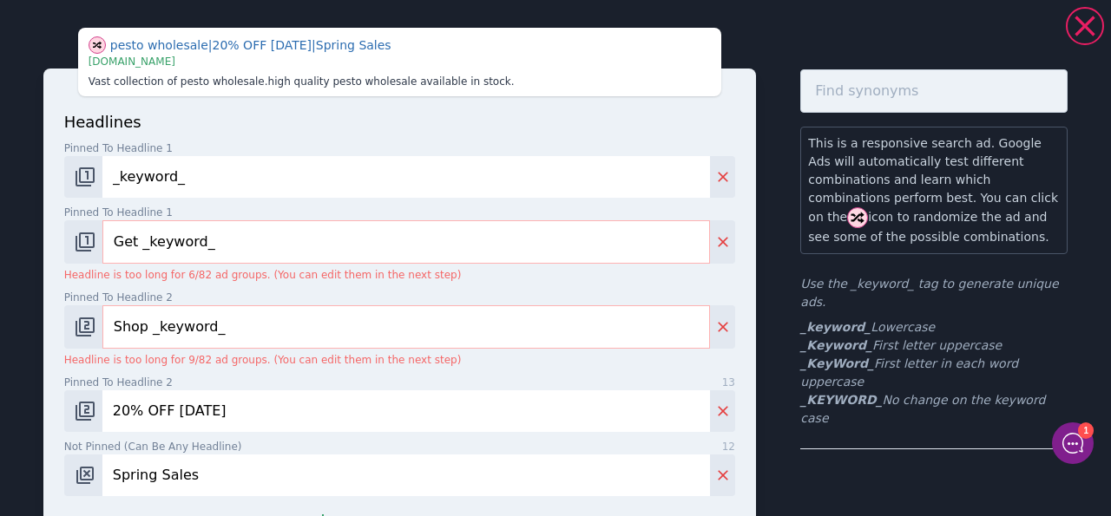
type input "_keyword_"
click at [259, 250] on input "Get _keyword_" at bounding box center [405, 241] width 607 height 43
drag, startPoint x: 259, startPoint y: 250, endPoint x: 91, endPoint y: 246, distance: 167.5
click at [102, 246] on input "Get _keyword_" at bounding box center [405, 241] width 607 height 43
click at [77, 237] on img "Change pinned position" at bounding box center [85, 242] width 21 height 21
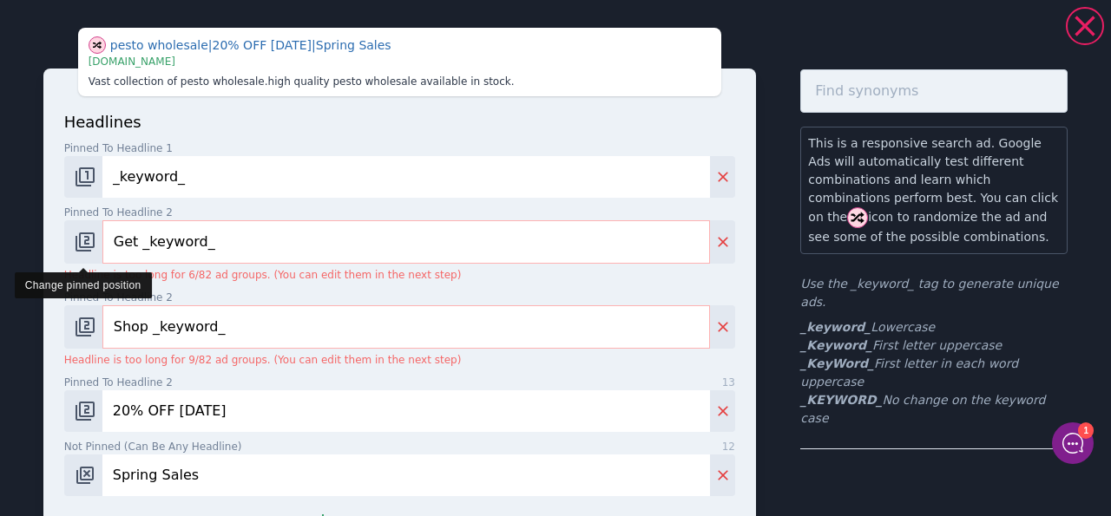
click at [77, 237] on img "Change pinned position" at bounding box center [85, 242] width 21 height 21
click at [339, 281] on p "Headline is too long for 6/82 ad groups. (You can edit them in the next step)" at bounding box center [399, 275] width 671 height 16
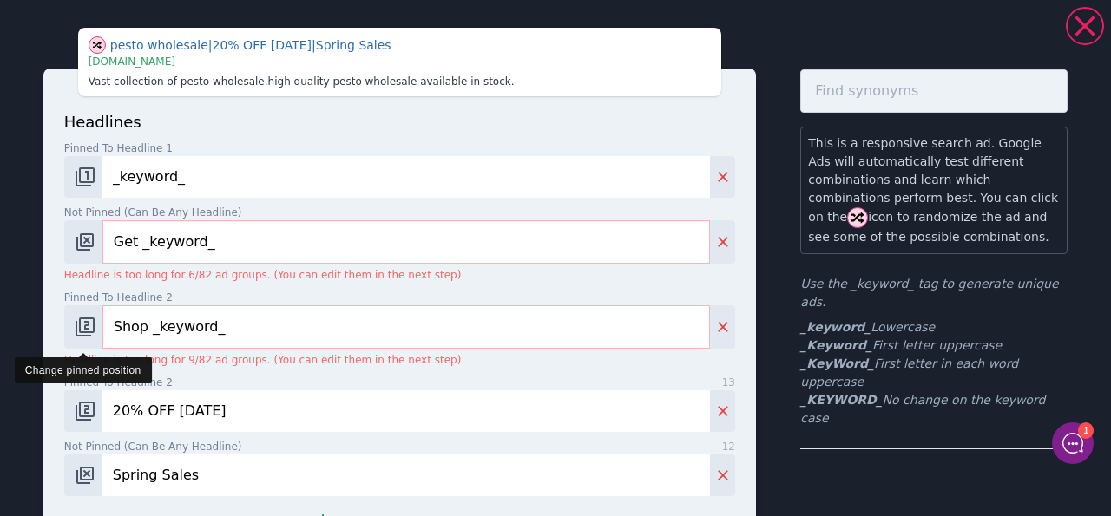
click at [85, 332] on img "Change pinned position" at bounding box center [85, 327] width 21 height 21
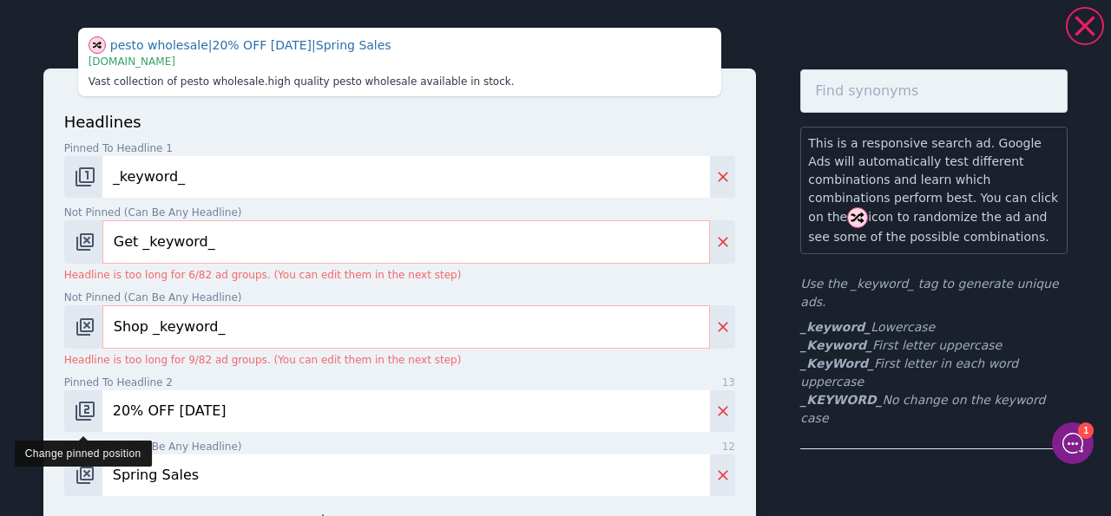
click at [82, 416] on img "Change pinned position" at bounding box center [85, 411] width 21 height 21
click at [105, 359] on p "Headline is too long for 9/82 ad groups. (You can edit them in the next step)" at bounding box center [399, 360] width 671 height 16
drag, startPoint x: 256, startPoint y: 248, endPoint x: 74, endPoint y: 264, distance: 182.9
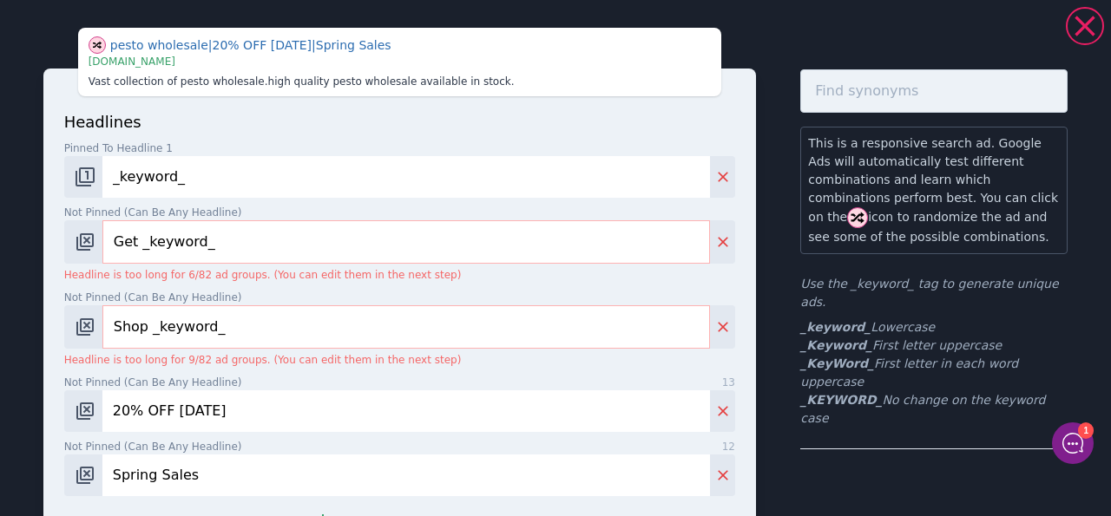
click at [102, 264] on input "Get _keyword_" at bounding box center [405, 241] width 607 height 43
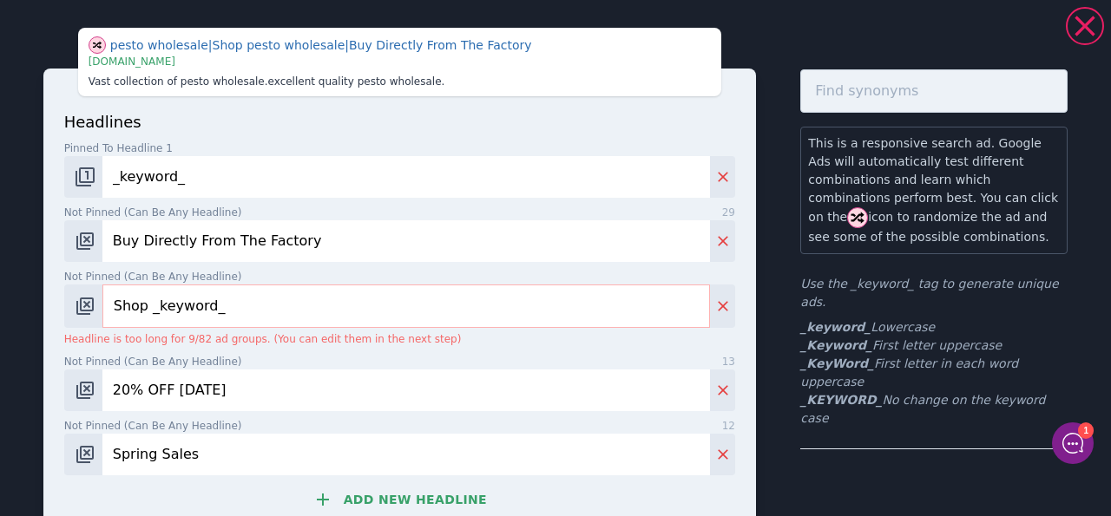
type input "Buy Directly From The Factory"
drag, startPoint x: 268, startPoint y: 302, endPoint x: 102, endPoint y: 318, distance: 167.4
click at [102, 318] on input "Shop _keyword_" at bounding box center [405, 306] width 607 height 43
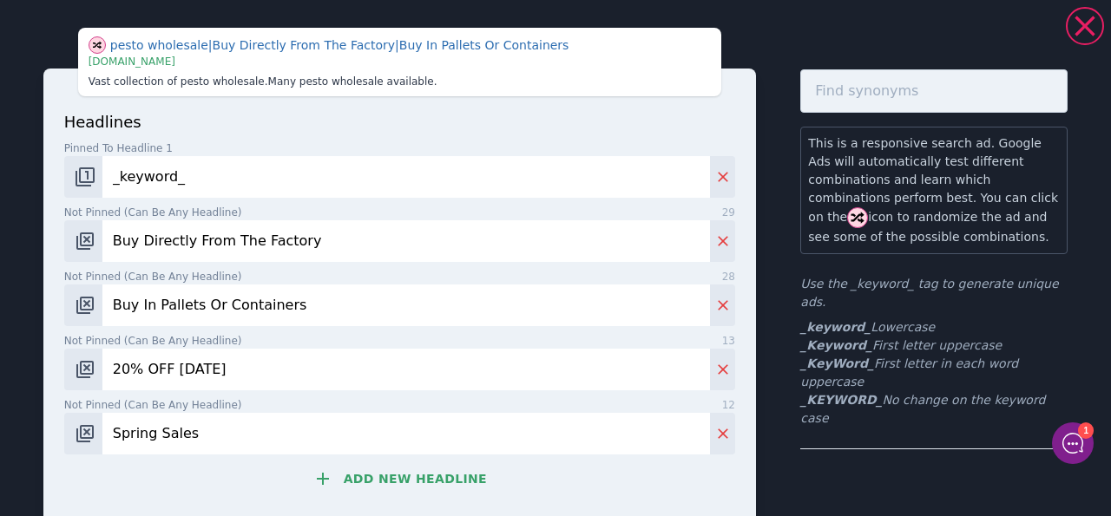
type input "Buy In Pallets Or Containers"
drag, startPoint x: 279, startPoint y: 364, endPoint x: 0, endPoint y: 392, distance: 280.0
click at [102, 391] on input "20% OFF [DATE]" at bounding box center [405, 370] width 607 height 42
paste input "Buy Directly From Factories. Cut Middlemen, Improve Prices."
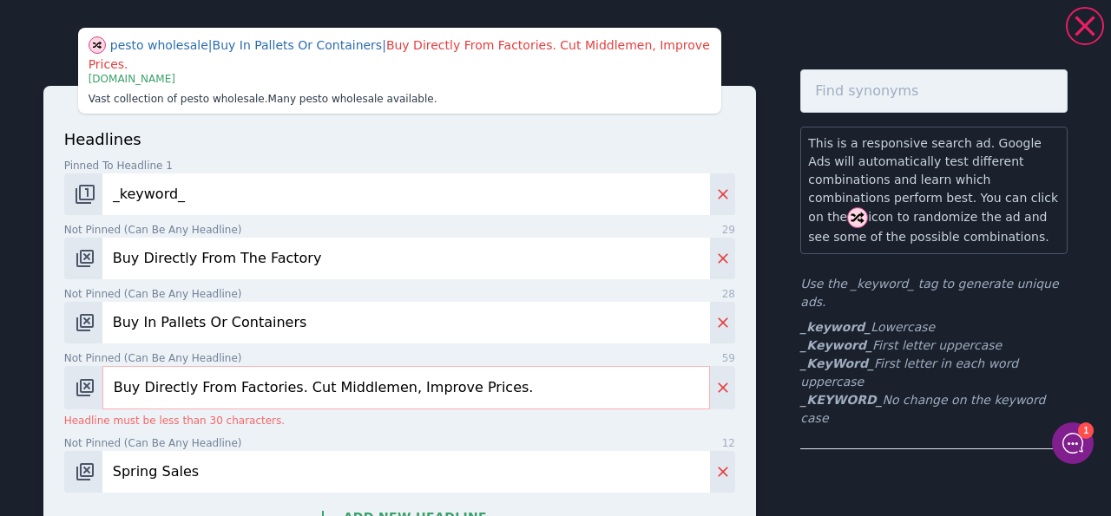
drag, startPoint x: 287, startPoint y: 370, endPoint x: 535, endPoint y: 399, distance: 249.9
click at [535, 399] on input "Buy Directly From Factories. Cut Middlemen, Improve Prices." at bounding box center [405, 387] width 607 height 43
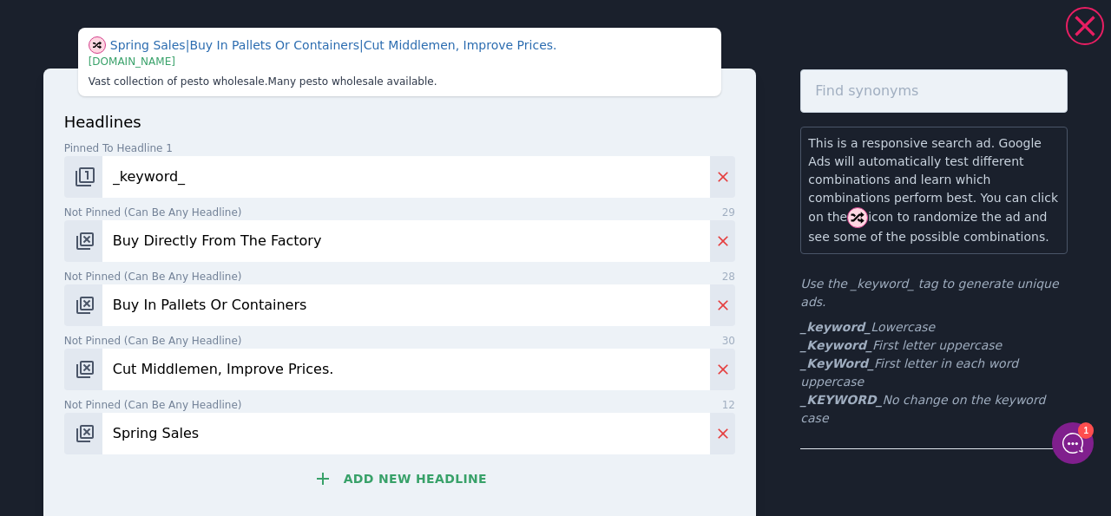
type input "Cut Middlemen, Improve Prices."
click at [248, 475] on button "Add new headline" at bounding box center [399, 479] width 671 height 35
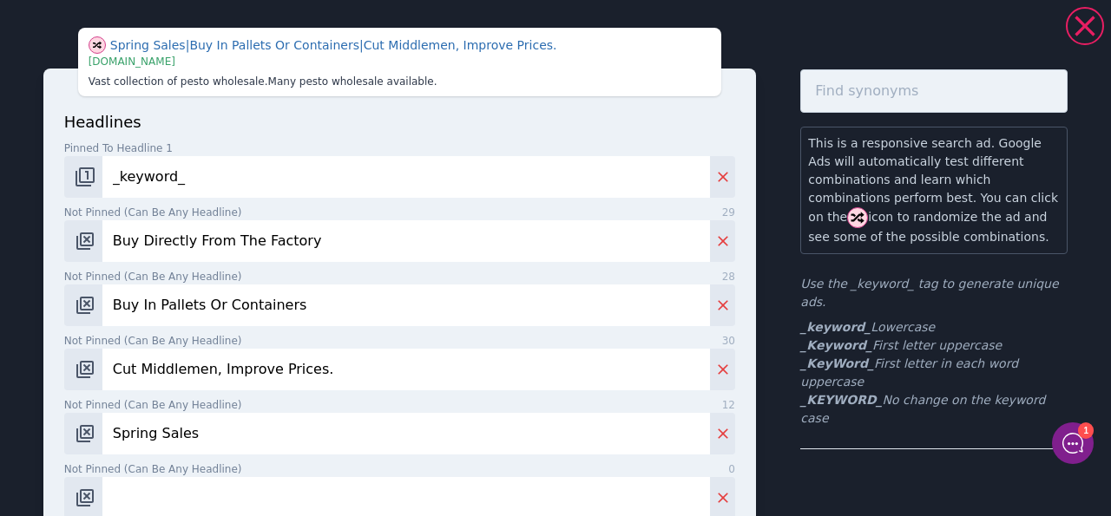
drag, startPoint x: 206, startPoint y: 437, endPoint x: 0, endPoint y: 439, distance: 205.7
click at [102, 439] on input "Spring Sales" at bounding box center [405, 434] width 607 height 42
paste input "Buy Directly From The Top Producers."
type input "Buy Directly From The Top Producers."
click at [608, 407] on label "Not pinned (Can be any headline) 0" at bounding box center [399, 405] width 671 height 16
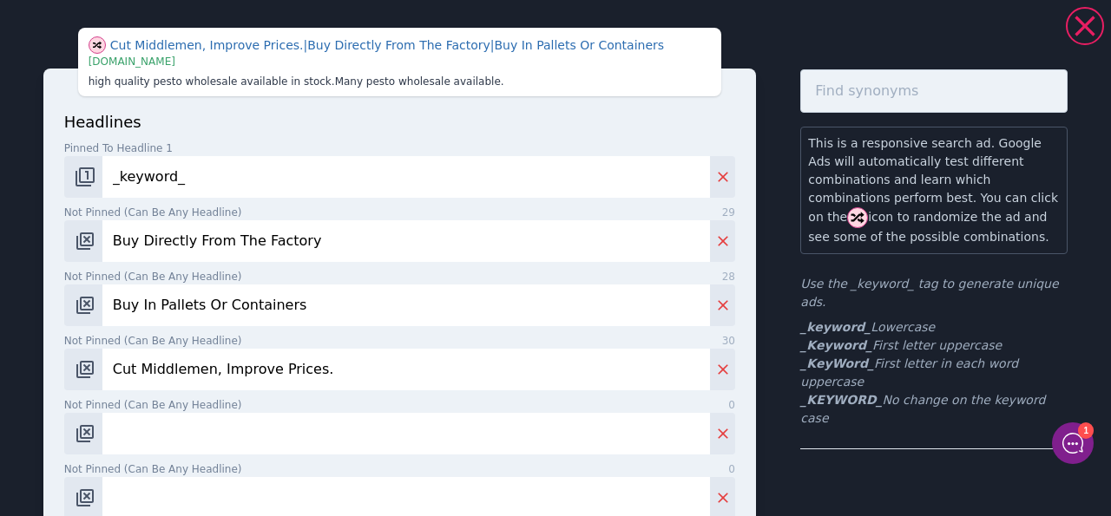
click at [608, 413] on input "Not pinned (Can be any headline) 0" at bounding box center [405, 434] width 607 height 42
click at [81, 177] on img "Change pinned position" at bounding box center [85, 177] width 21 height 21
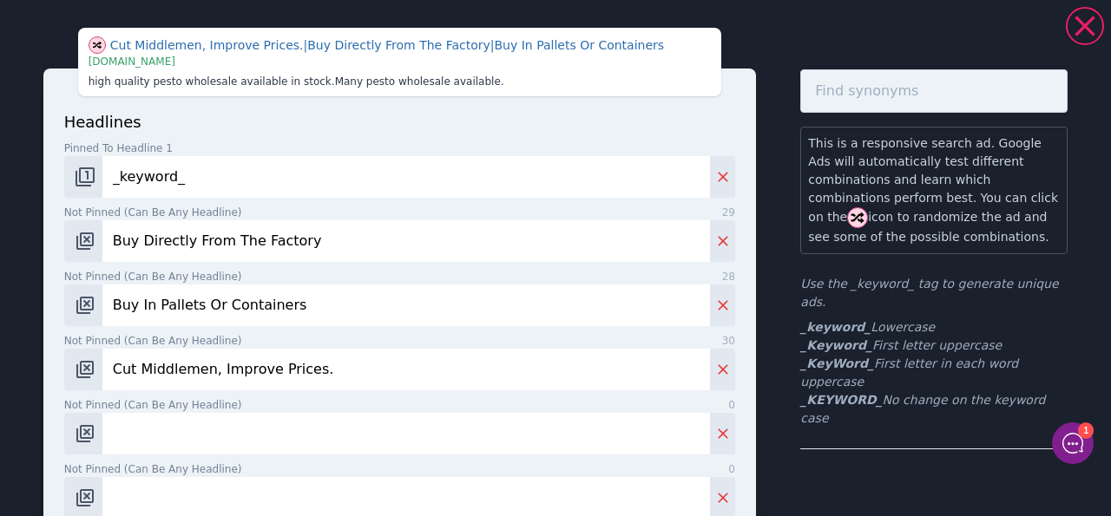
click at [202, 180] on input "_keyword_" at bounding box center [405, 177] width 607 height 42
click at [286, 130] on p "headlines" at bounding box center [399, 121] width 671 height 23
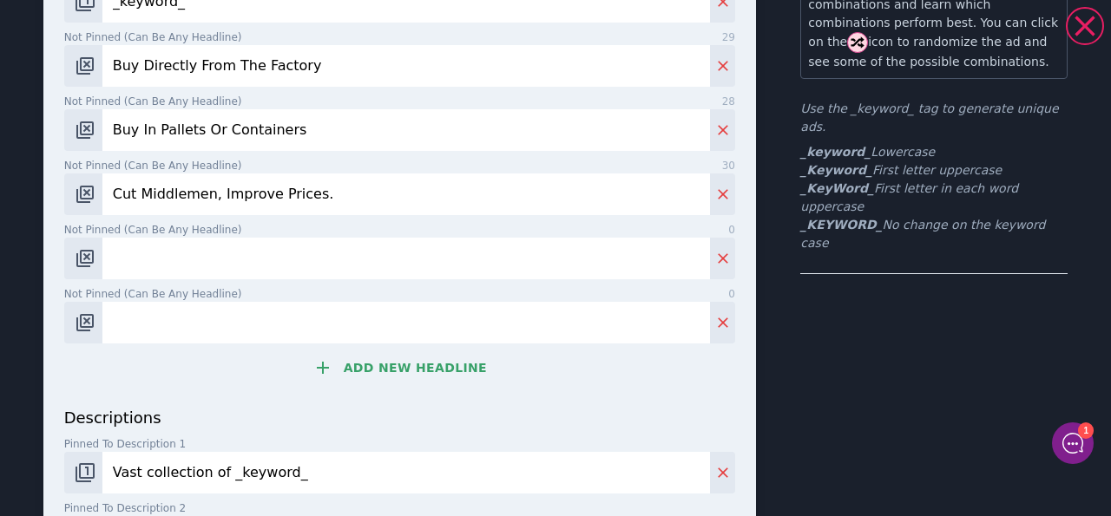
scroll to position [177, 0]
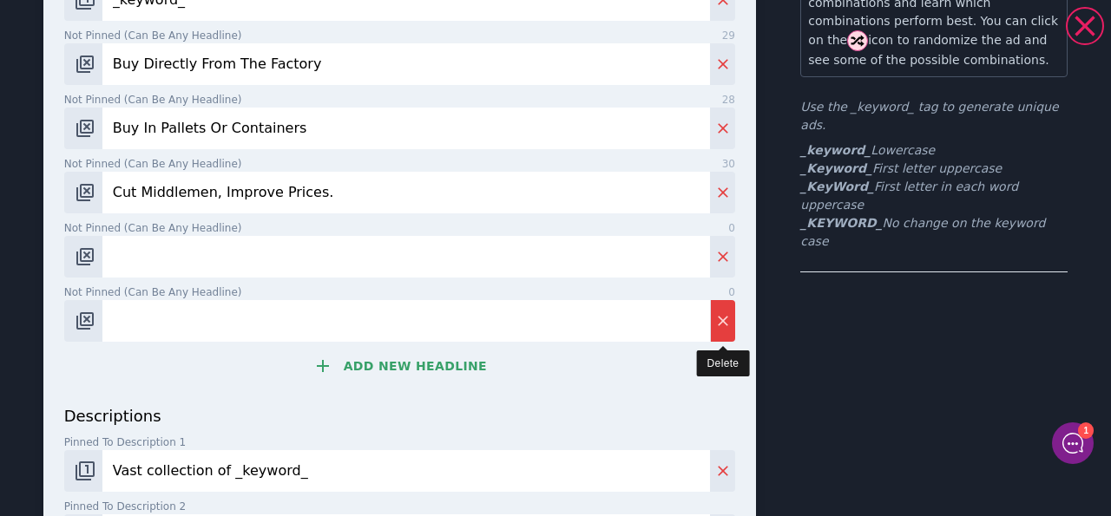
click at [723, 318] on button "Delete" at bounding box center [722, 321] width 25 height 42
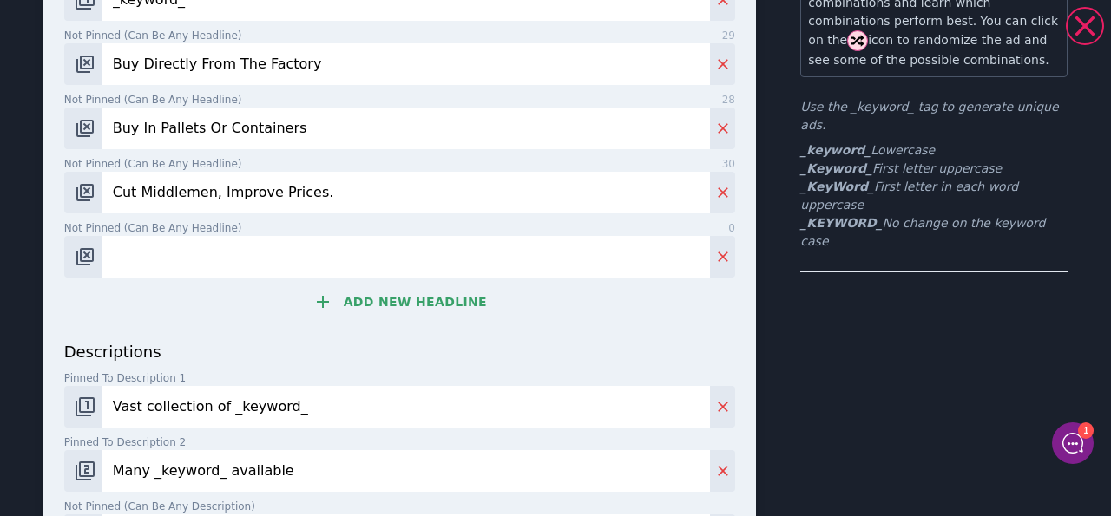
click at [601, 337] on div "headlines Pinned to headline 1 9 _keyword_ Not pinned (Can be any headline) 29 …" at bounding box center [399, 136] width 671 height 407
click at [264, 261] on input "Not pinned (Can be any headline) 0" at bounding box center [405, 257] width 607 height 42
type input "Unbeatable Value"
click at [367, 303] on button "Add new headline" at bounding box center [399, 302] width 671 height 35
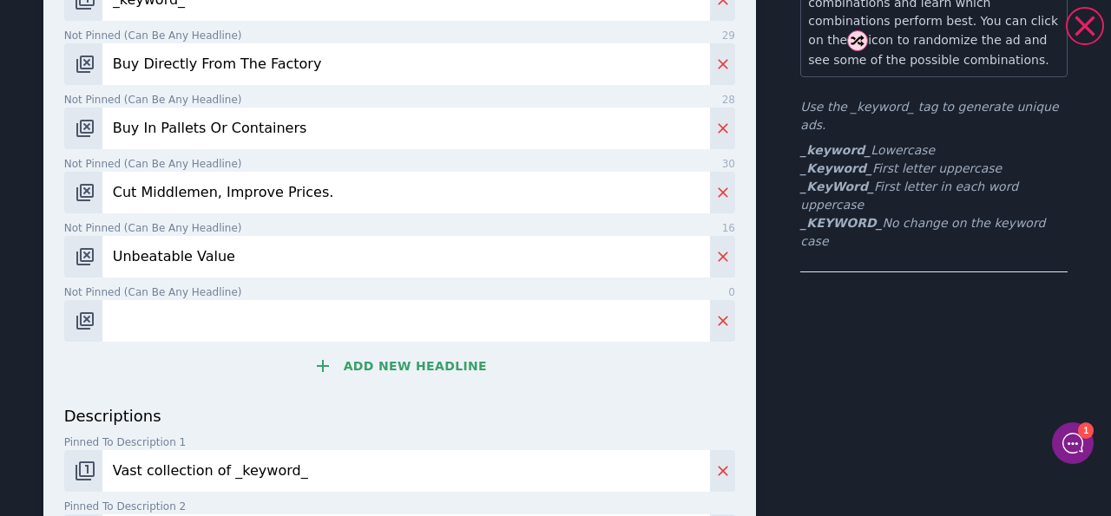
click at [266, 314] on input "Not pinned (Can be any headline) 0" at bounding box center [405, 321] width 607 height 42
click at [167, 321] on input "Reliable and Vetted Suppliers" at bounding box center [405, 321] width 607 height 42
type input "Reliable And Vetted Suppliers"
click at [229, 392] on div "headlines Pinned to headline 1 9 _keyword_ Not pinned (Can be any headline) 29 …" at bounding box center [399, 168] width 671 height 471
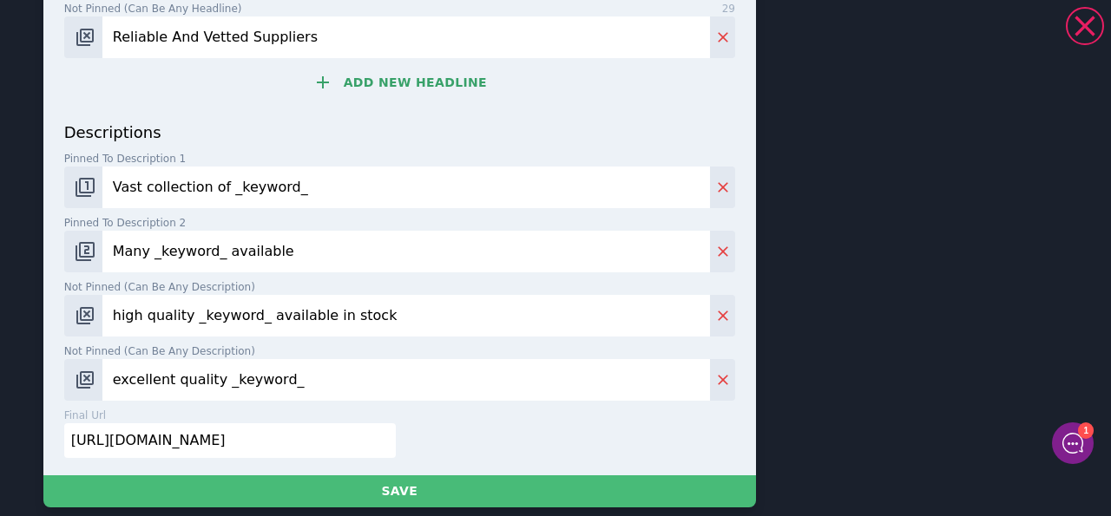
scroll to position [463, 0]
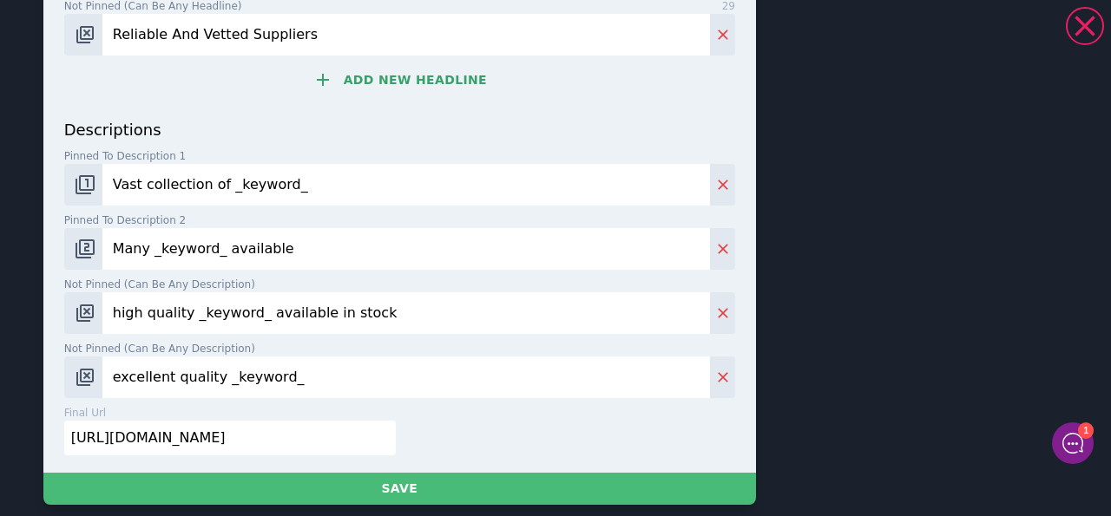
drag, startPoint x: 315, startPoint y: 447, endPoint x: 48, endPoint y: 456, distance: 267.4
click at [64, 456] on input "https://books.com/?q=_keyword_" at bounding box center [230, 438] width 332 height 35
click at [351, 128] on p "descriptions" at bounding box center [399, 129] width 671 height 23
click at [84, 193] on img "Change pinned position" at bounding box center [85, 184] width 21 height 21
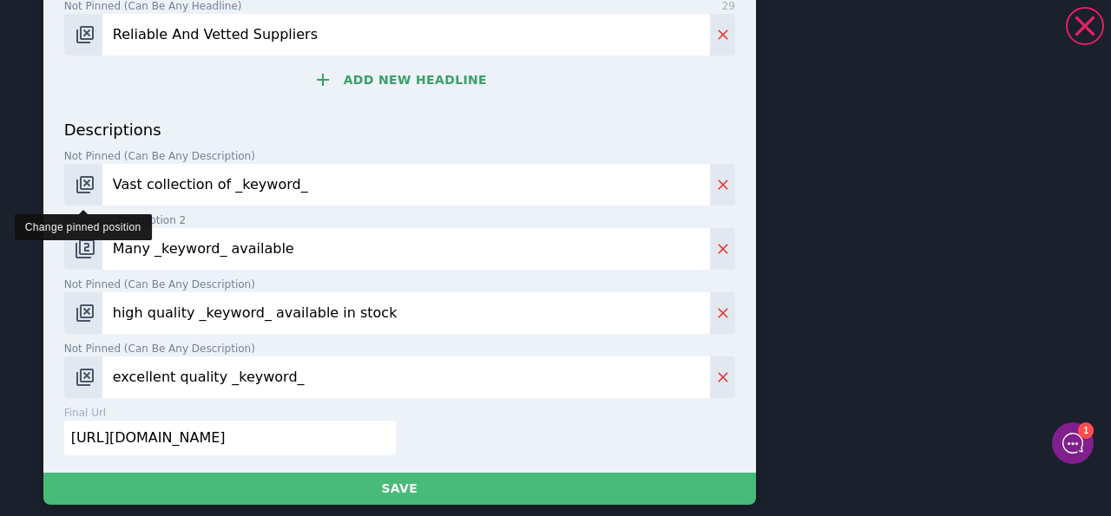
click at [84, 193] on img "Change pinned position" at bounding box center [85, 184] width 21 height 21
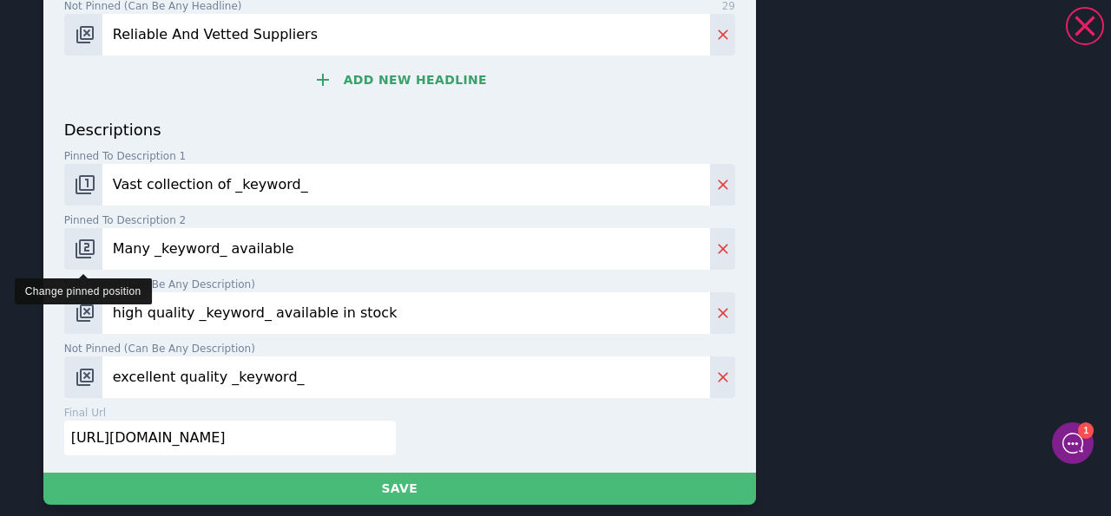
click at [84, 240] on img "Change pinned position" at bounding box center [85, 249] width 21 height 21
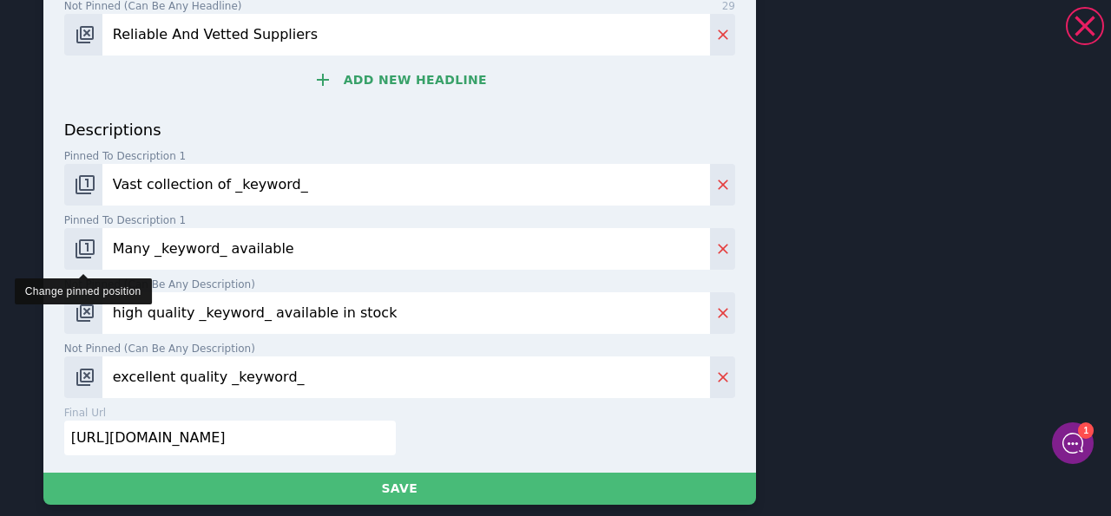
click at [84, 240] on img "Change pinned position" at bounding box center [85, 249] width 21 height 21
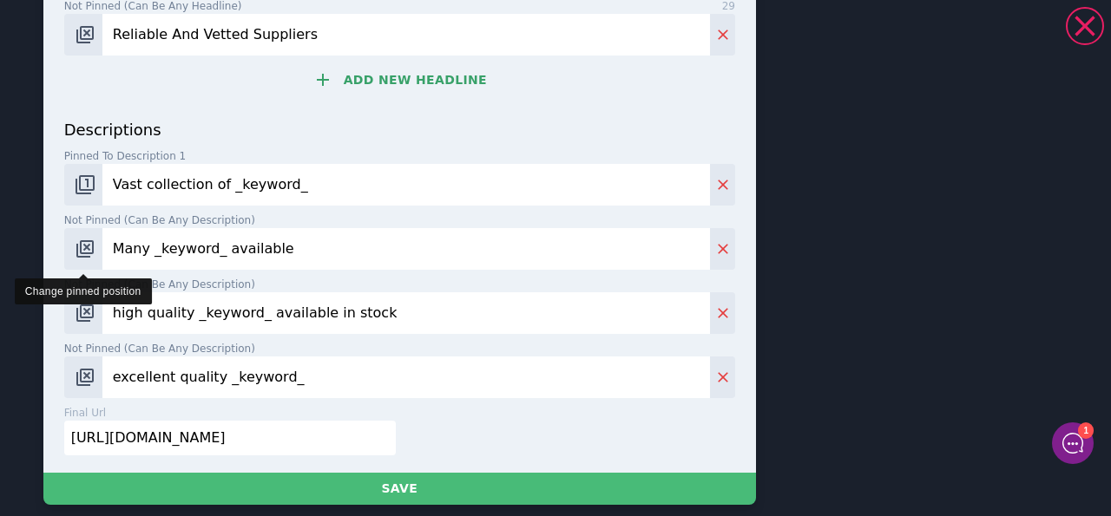
click at [84, 240] on img "Change pinned position" at bounding box center [85, 249] width 21 height 21
drag, startPoint x: 216, startPoint y: 185, endPoint x: 93, endPoint y: 188, distance: 123.3
click at [102, 188] on input "Vast collection of _keyword_" at bounding box center [405, 185] width 607 height 42
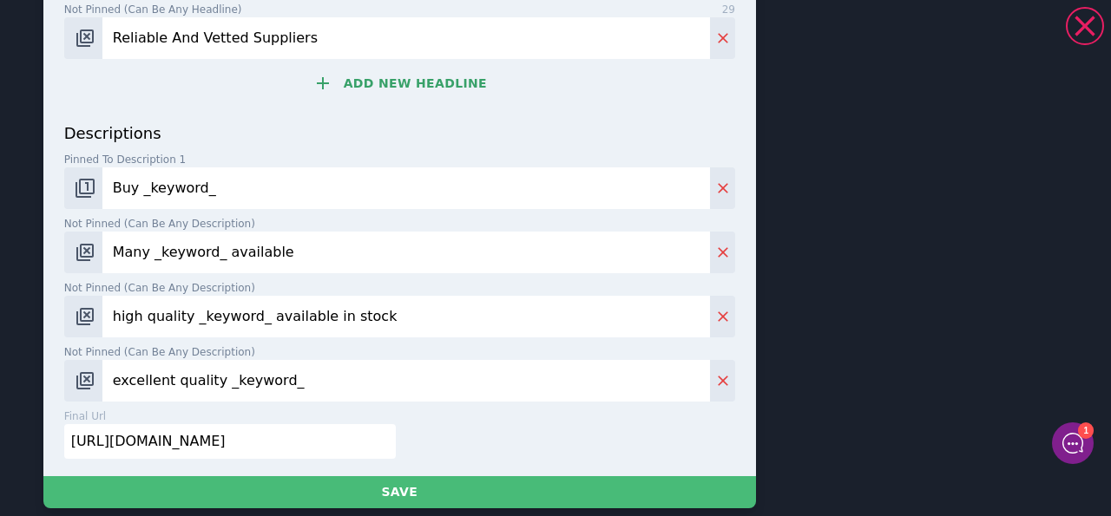
scroll to position [458, 0]
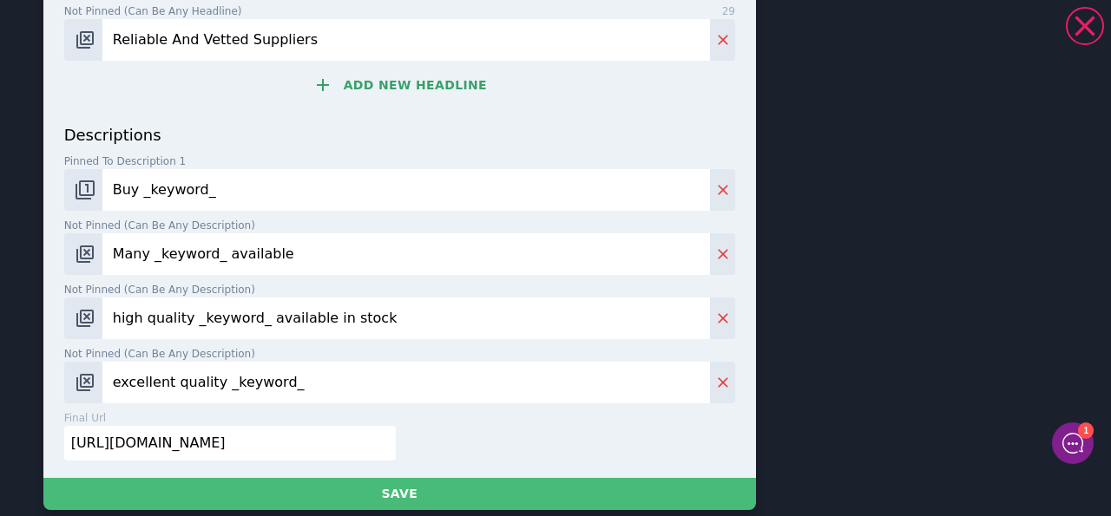
click at [284, 199] on input "Buy _keyword_" at bounding box center [405, 190] width 607 height 42
type input "Buy _keyword_ at great prices."
click at [313, 251] on input "Many _keyword_ available" at bounding box center [405, 254] width 607 height 42
drag, startPoint x: 313, startPoint y: 251, endPoint x: 105, endPoint y: 265, distance: 208.7
click at [105, 264] on input "Many _keyword_ available" at bounding box center [405, 254] width 607 height 42
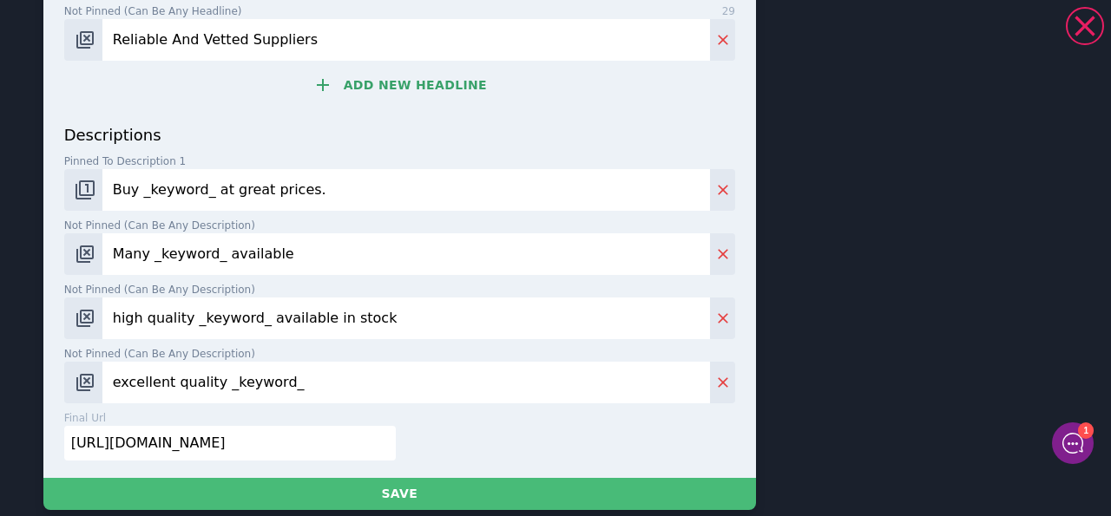
paste input "Buy Directly From The Top Producers."
paste input "Factories. Cut Middlemen, Improve Price"
type input "Buy Directly From Factories. Cut Middlemen, Improve Prices."
click at [419, 286] on label "Not pinned (Can be any description) 41" at bounding box center [399, 290] width 671 height 16
click at [419, 298] on input "high quality _keyword_ available in stock" at bounding box center [405, 319] width 607 height 42
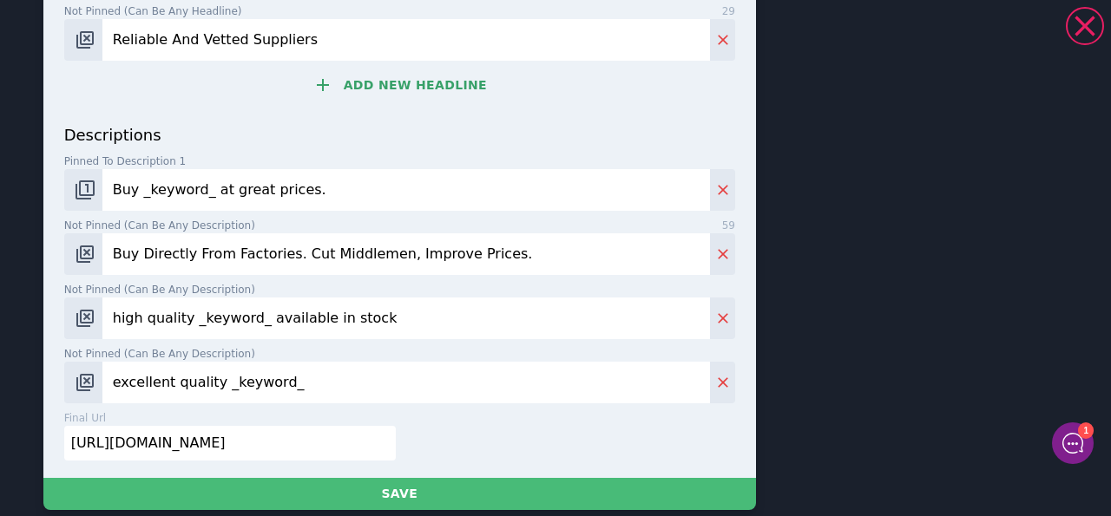
paste input "Buy Directly From The Top Producers. Buy in Pallets or Containers."
type input "Buy Directly From The Top Producers. Buy in Pallets or Containers."
click at [460, 434] on div "final url 30 https://books.com/?q=_keyword_" at bounding box center [396, 442] width 678 height 64
drag, startPoint x: 375, startPoint y: 404, endPoint x: 105, endPoint y: 410, distance: 270.0
click at [105, 404] on input "excellent quality _keyword_" at bounding box center [405, 383] width 607 height 42
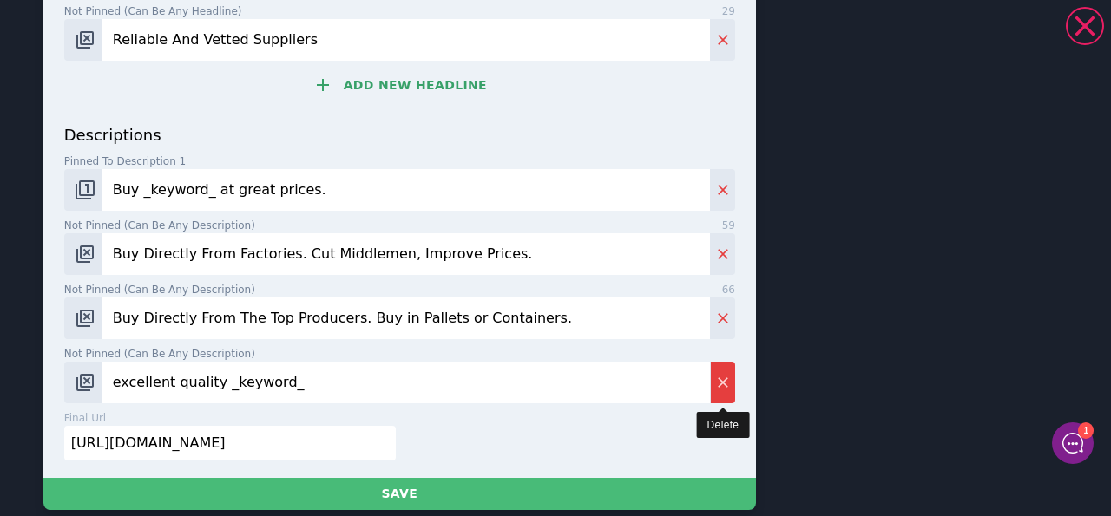
click at [722, 385] on button "Delete" at bounding box center [722, 383] width 25 height 42
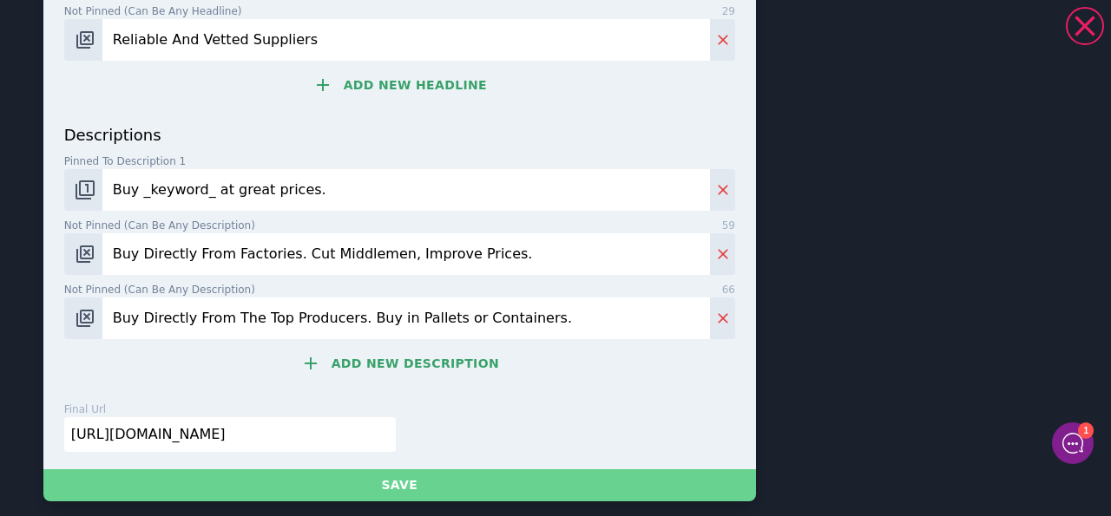
click at [449, 485] on button "Save" at bounding box center [399, 485] width 712 height 32
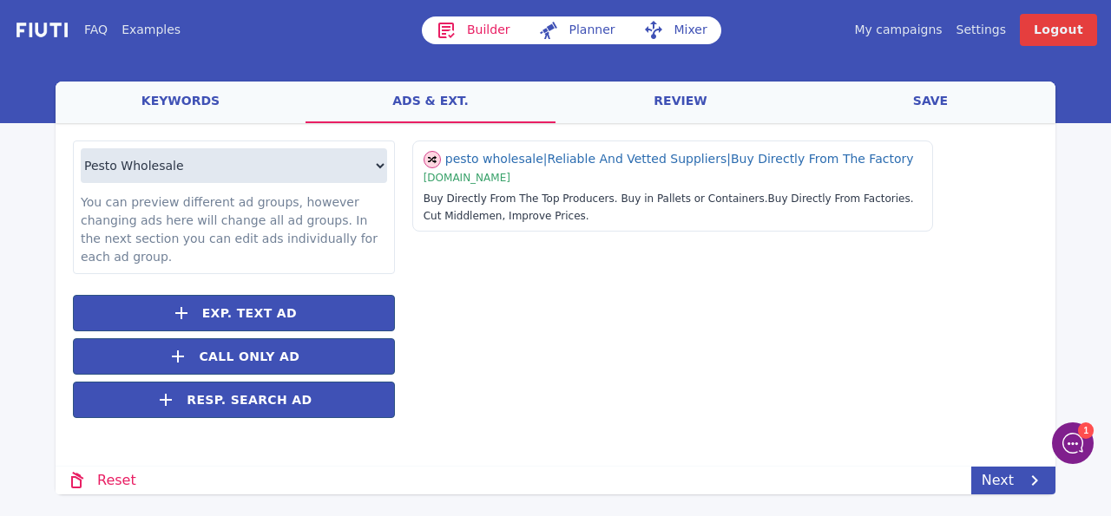
click at [645, 110] on link "review" at bounding box center [680, 103] width 250 height 42
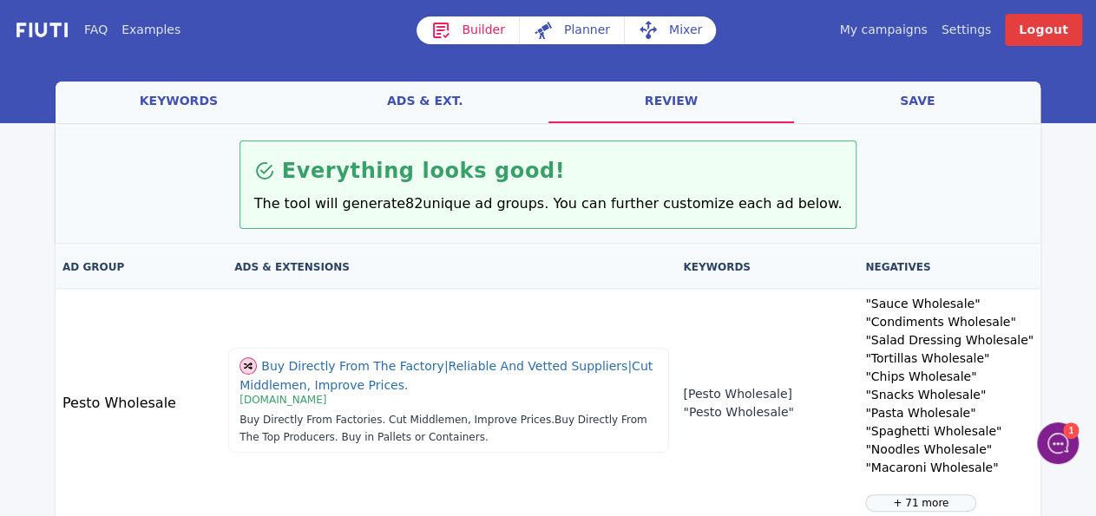
click at [477, 115] on link "ads & ext." at bounding box center [425, 103] width 246 height 42
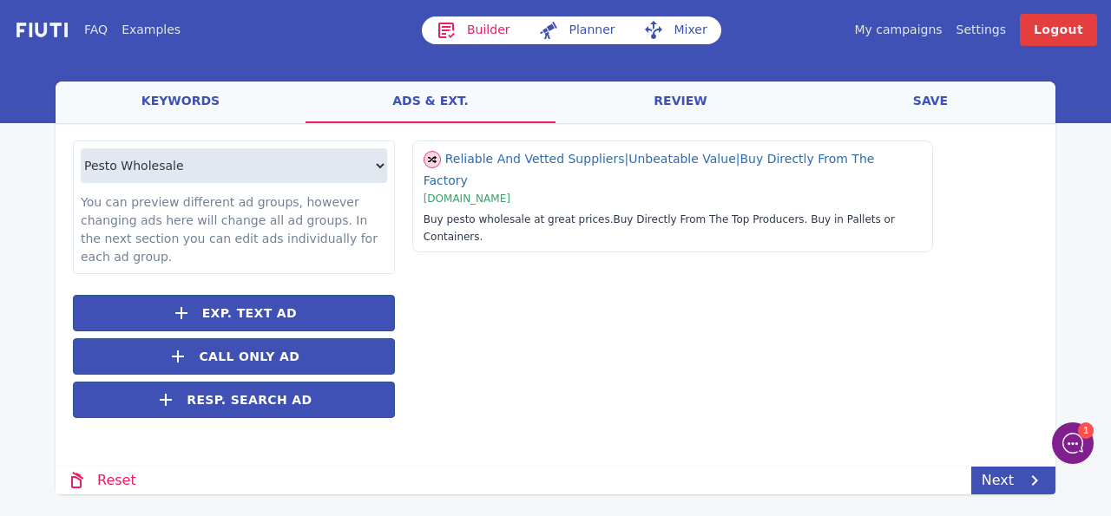
click at [591, 95] on link "review" at bounding box center [680, 103] width 250 height 42
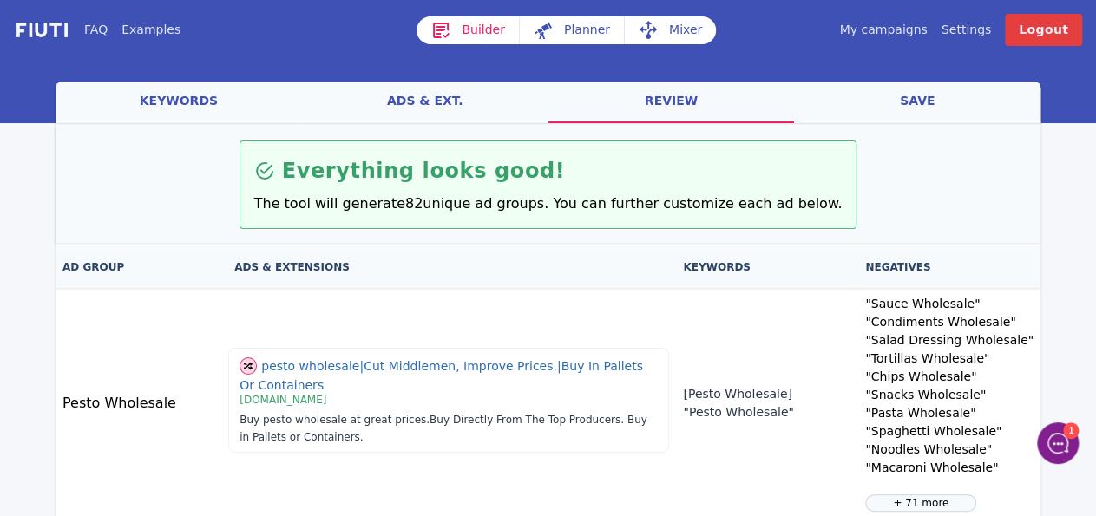
click at [463, 112] on link "ads & ext." at bounding box center [425, 103] width 246 height 42
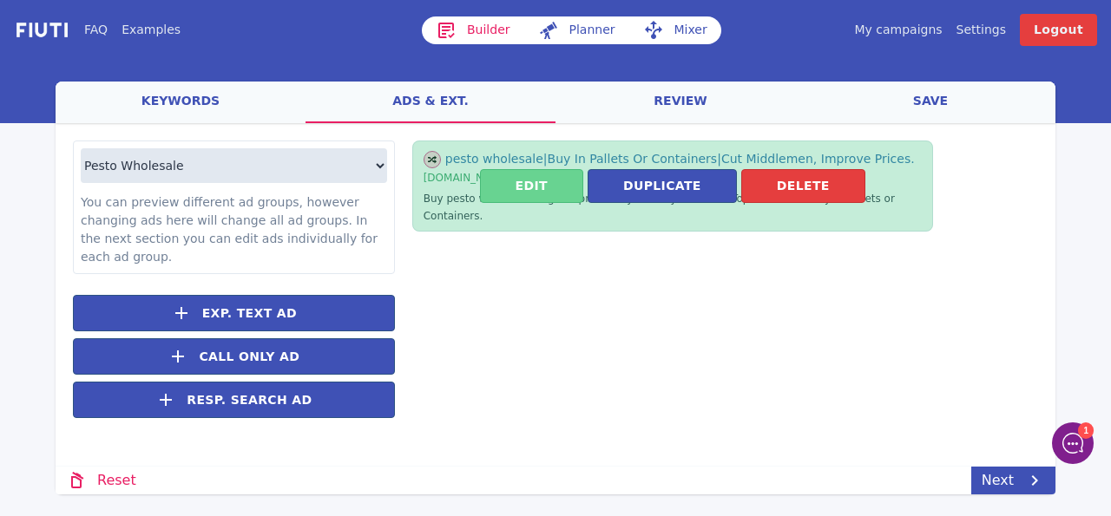
click at [544, 175] on button "Edit" at bounding box center [531, 186] width 103 height 34
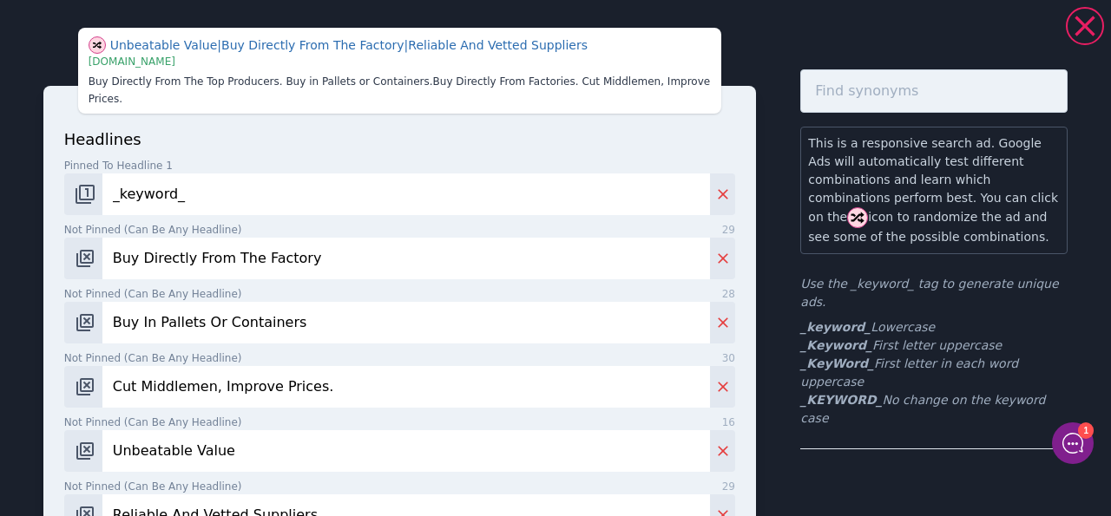
click at [387, 286] on label "Not pinned (Can be any headline) 28" at bounding box center [399, 294] width 671 height 16
click at [387, 302] on input "Buy In Pallets Or Containers" at bounding box center [405, 323] width 607 height 42
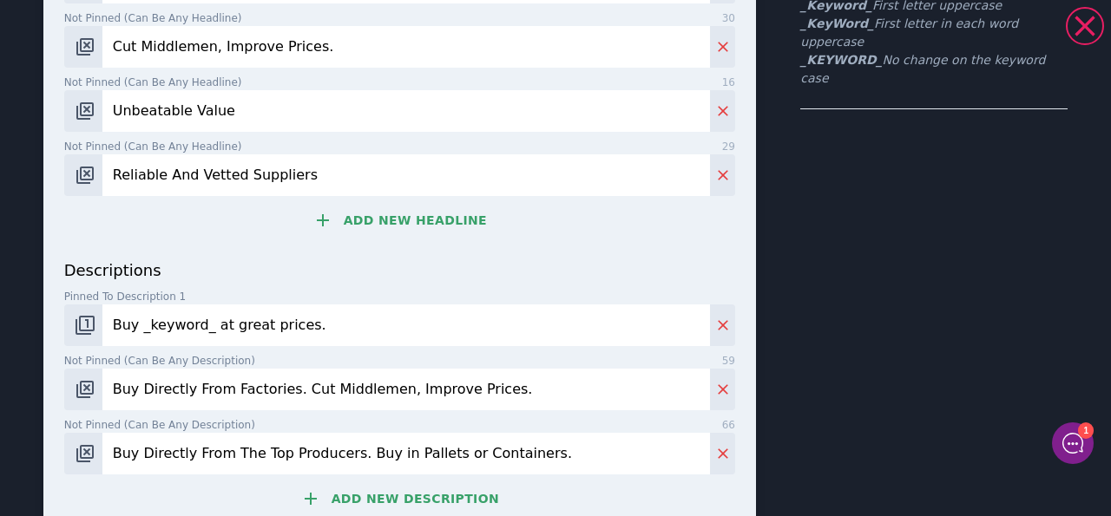
scroll to position [354, 0]
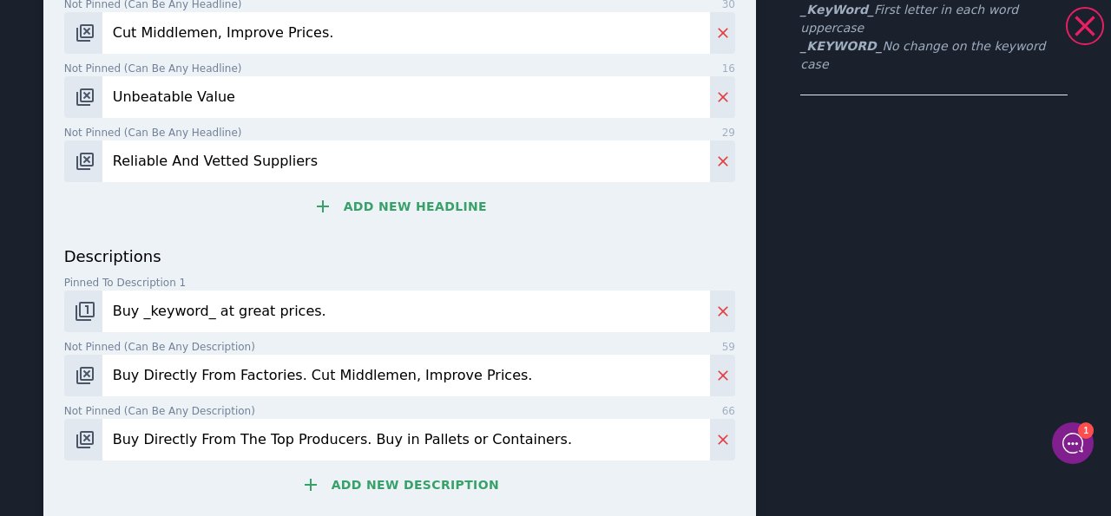
click at [213, 298] on input "Buy _keyword_ at great prices." at bounding box center [405, 312] width 607 height 42
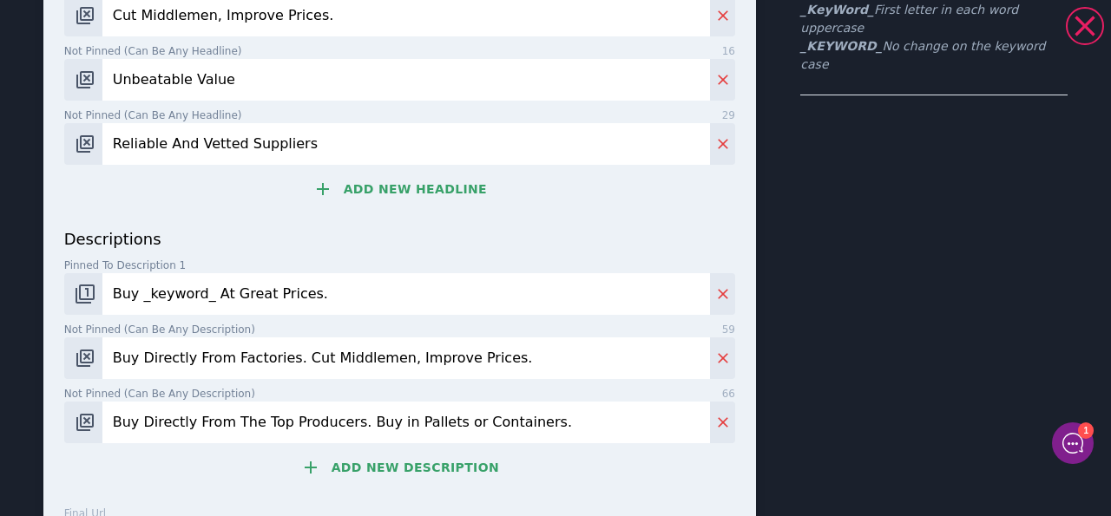
type input "Buy _keyword_ At Great Prices."
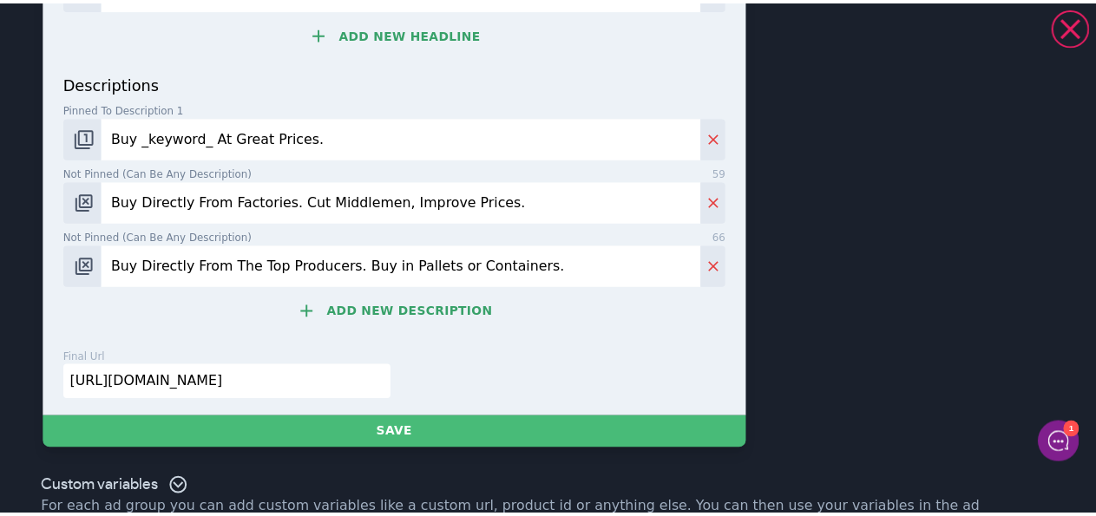
scroll to position [555, 0]
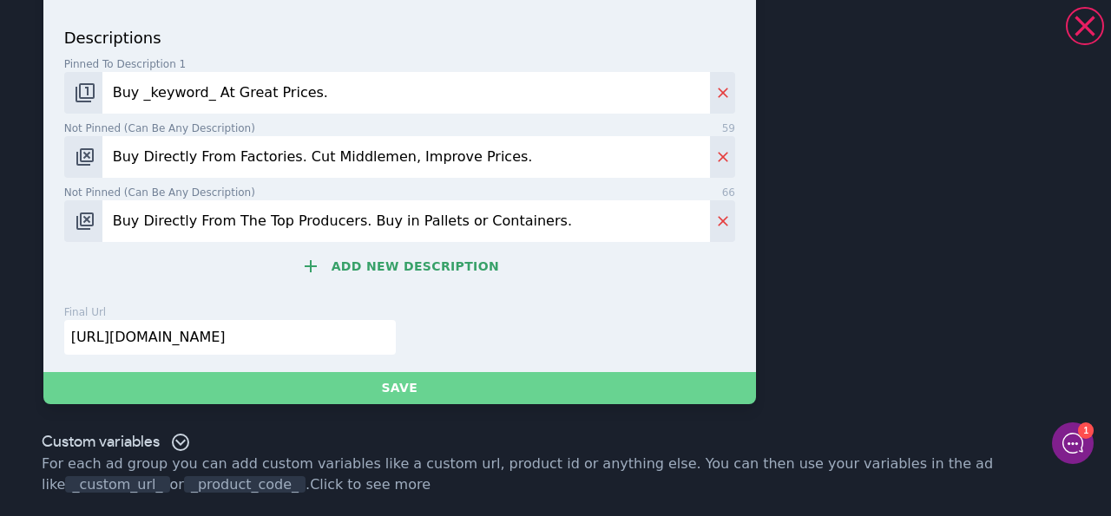
click at [604, 391] on button "Save" at bounding box center [399, 388] width 712 height 32
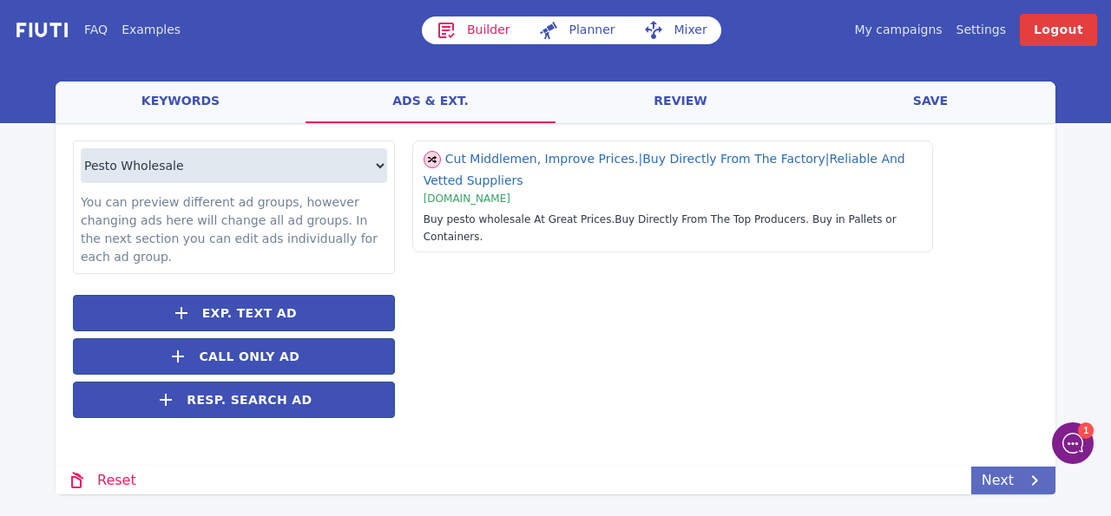
click at [978, 479] on link "Next" at bounding box center [1013, 481] width 84 height 28
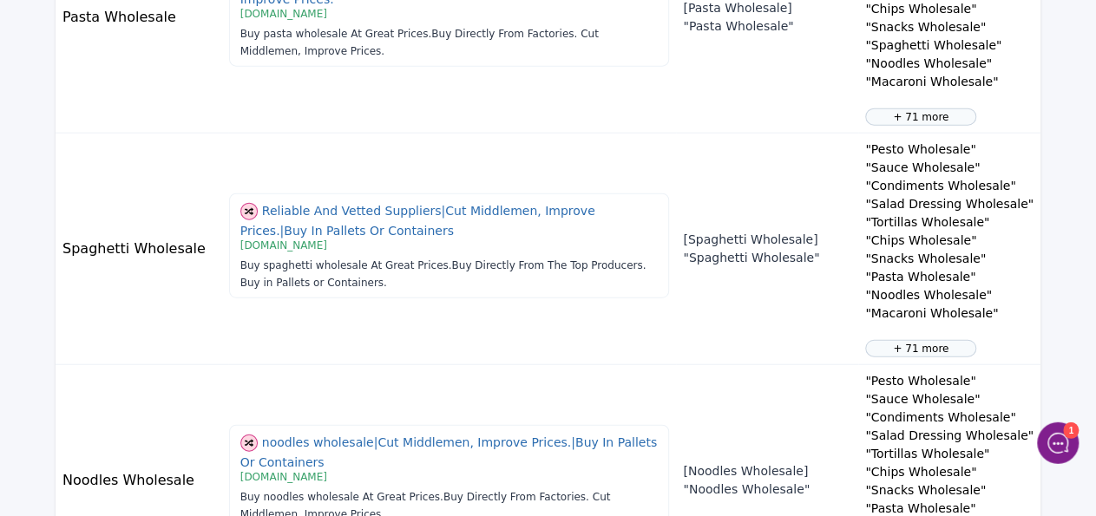
scroll to position [2190, 0]
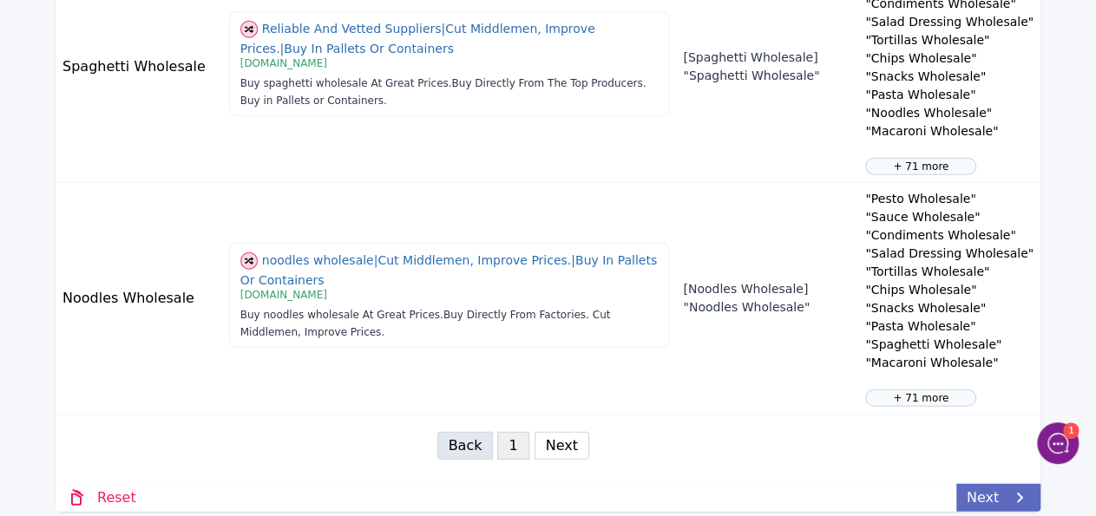
click at [1016, 488] on icon at bounding box center [1019, 498] width 21 height 21
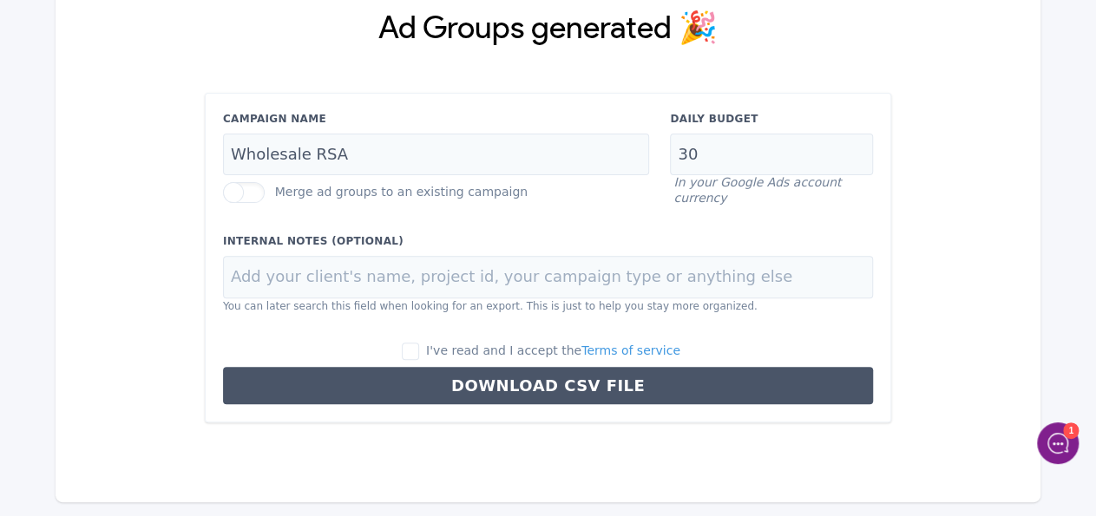
click at [502, 352] on span "I've read and I accept the Terms of service" at bounding box center [553, 351] width 254 height 14
click at [419, 352] on input "I've read and I accept the Terms of service" at bounding box center [410, 351] width 17 height 17
checkbox input "true"
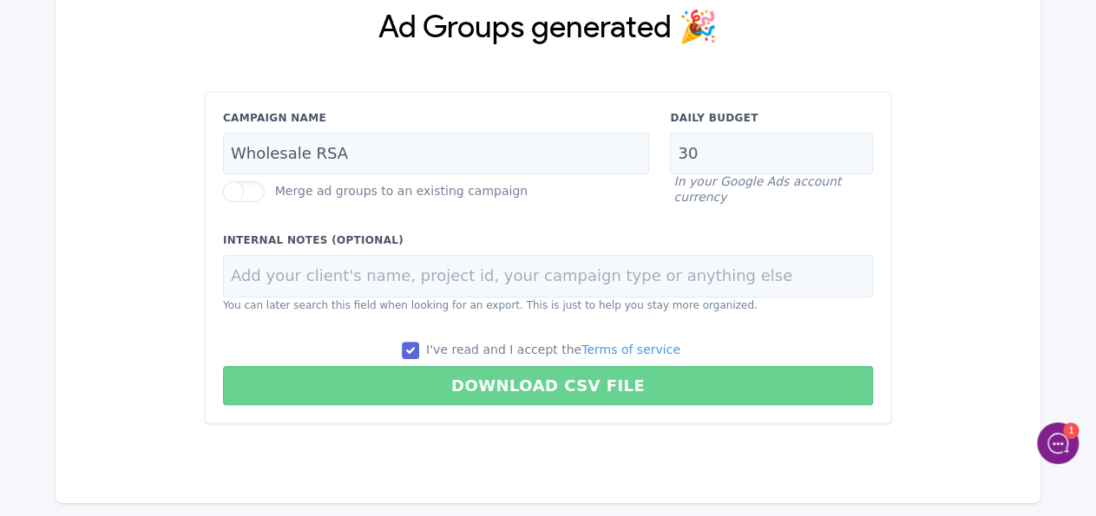
click at [476, 391] on button "Download CSV File" at bounding box center [548, 385] width 650 height 39
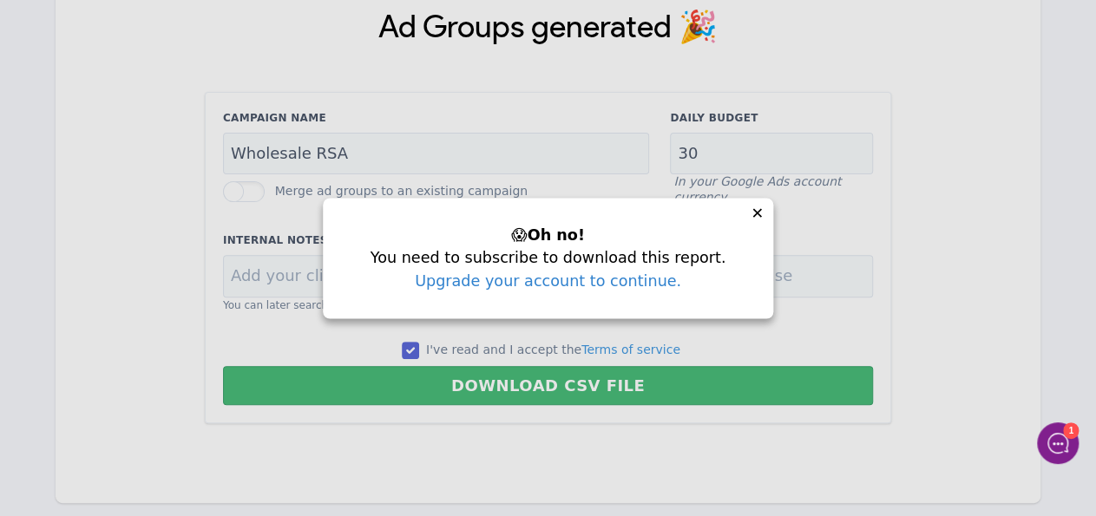
click at [751, 216] on div "✕" at bounding box center [757, 213] width 13 height 23
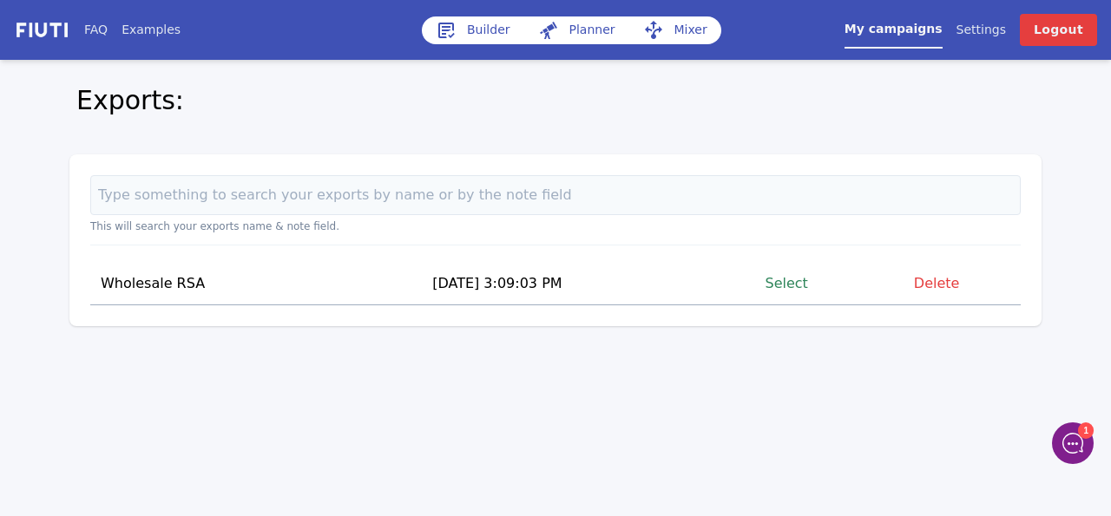
click at [798, 278] on link "Select" at bounding box center [786, 283] width 43 height 23
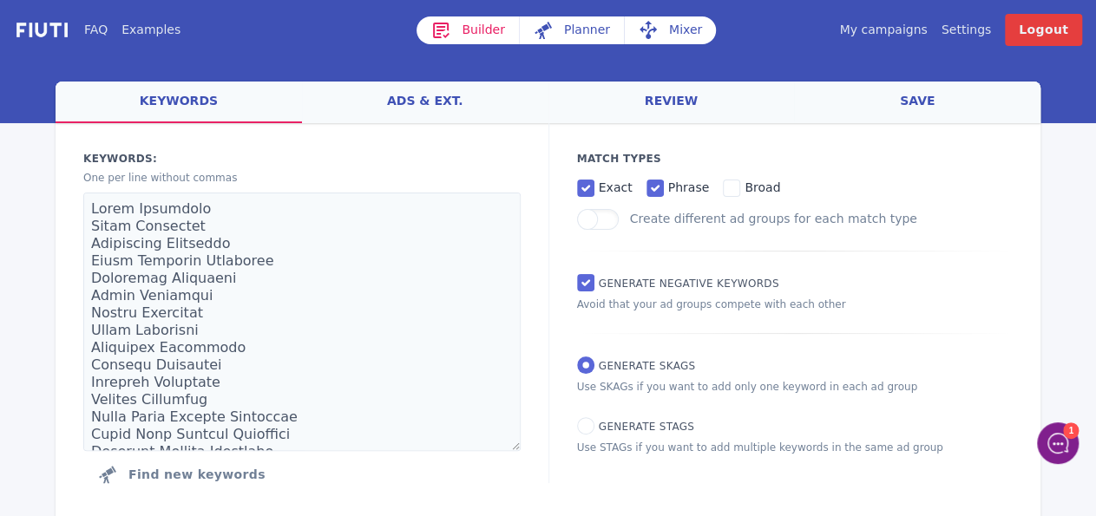
click at [491, 103] on link "ads & ext." at bounding box center [425, 103] width 246 height 42
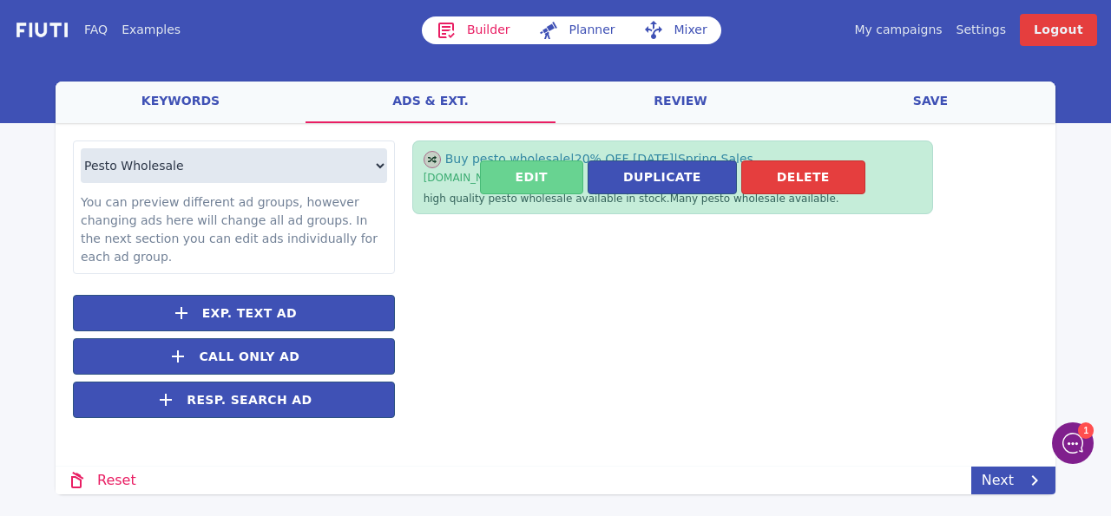
click at [542, 176] on button "Edit" at bounding box center [531, 178] width 103 height 34
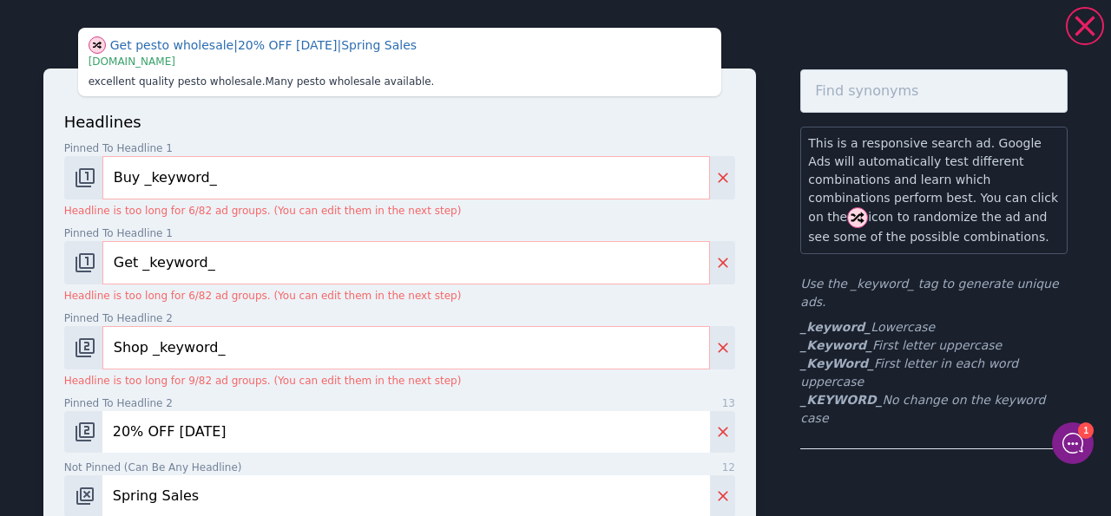
click at [532, 128] on p "headlines" at bounding box center [399, 121] width 671 height 23
click at [1081, 32] on icon at bounding box center [1084, 26] width 35 height 35
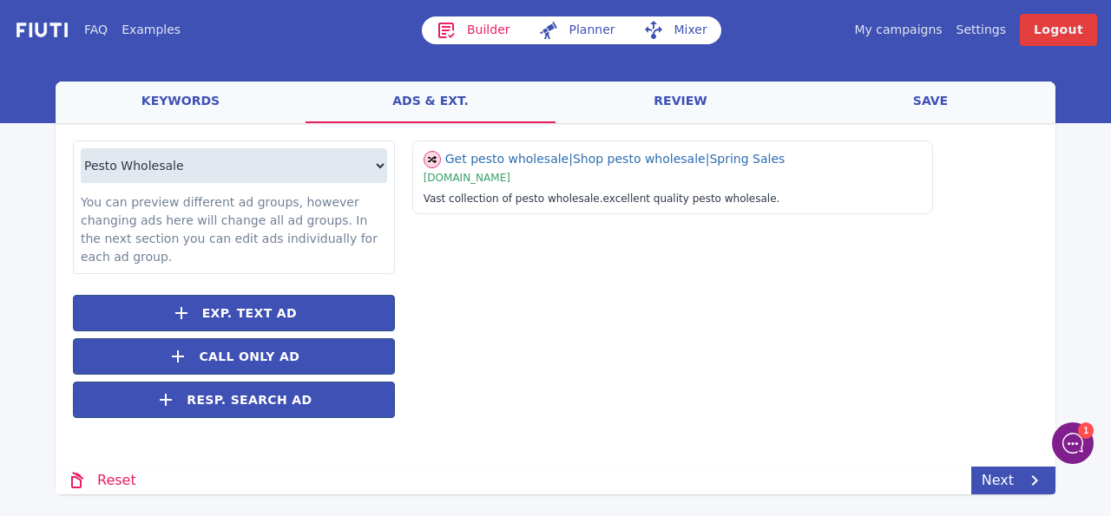
click at [930, 98] on link "save" at bounding box center [930, 103] width 250 height 42
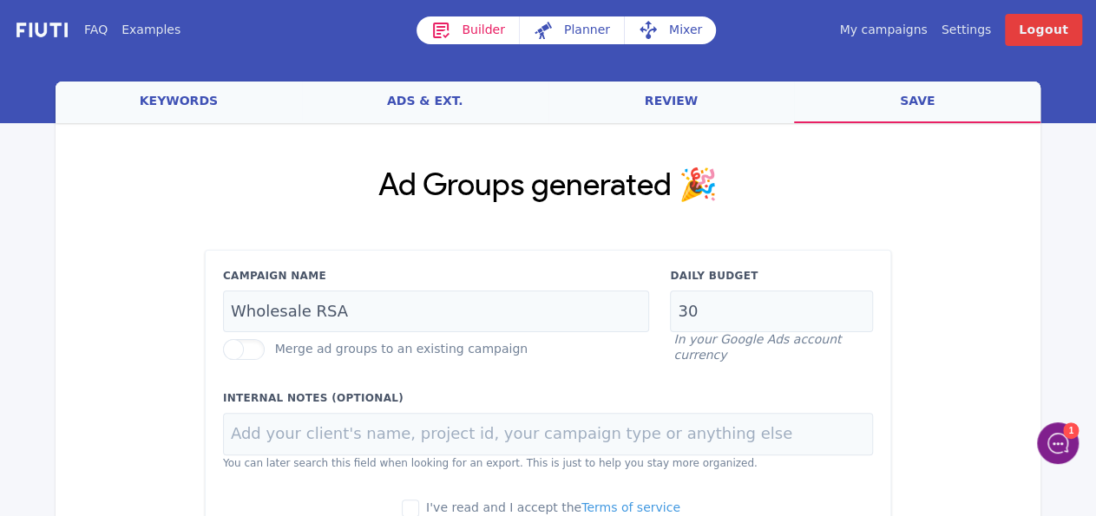
click at [674, 118] on link "review" at bounding box center [671, 103] width 246 height 42
